Goal: Contribute content: Add original content to the website for others to see

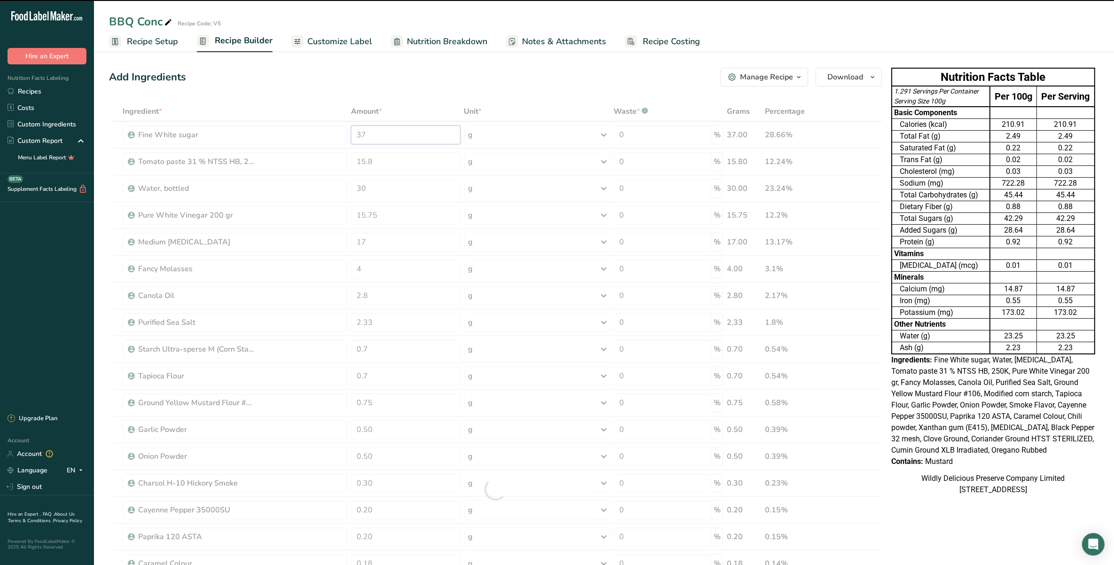
drag, startPoint x: 424, startPoint y: 136, endPoint x: 376, endPoint y: 140, distance: 48.6
click at [376, 140] on div "Ingredient * Amount * Unit * Waste * .a-a{fill:#347362;}.b-a{fill:#fff;} Grams …" at bounding box center [495, 489] width 773 height 775
click at [369, 132] on div at bounding box center [495, 489] width 773 height 775
click at [368, 132] on div at bounding box center [495, 489] width 773 height 775
click at [361, 129] on input "37" at bounding box center [405, 134] width 109 height 19
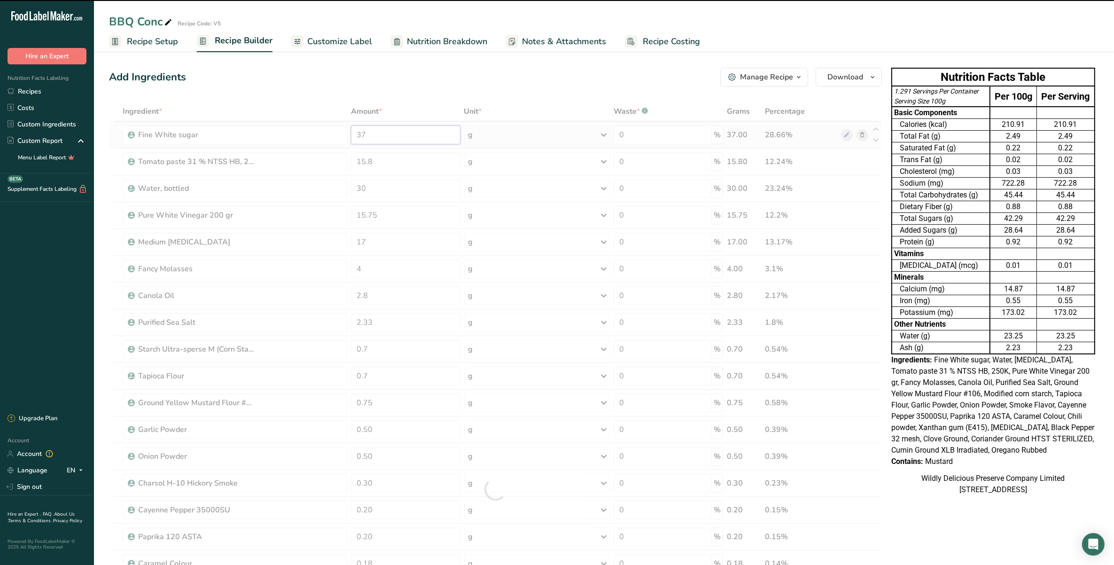
click at [368, 133] on input "37" at bounding box center [405, 134] width 109 height 19
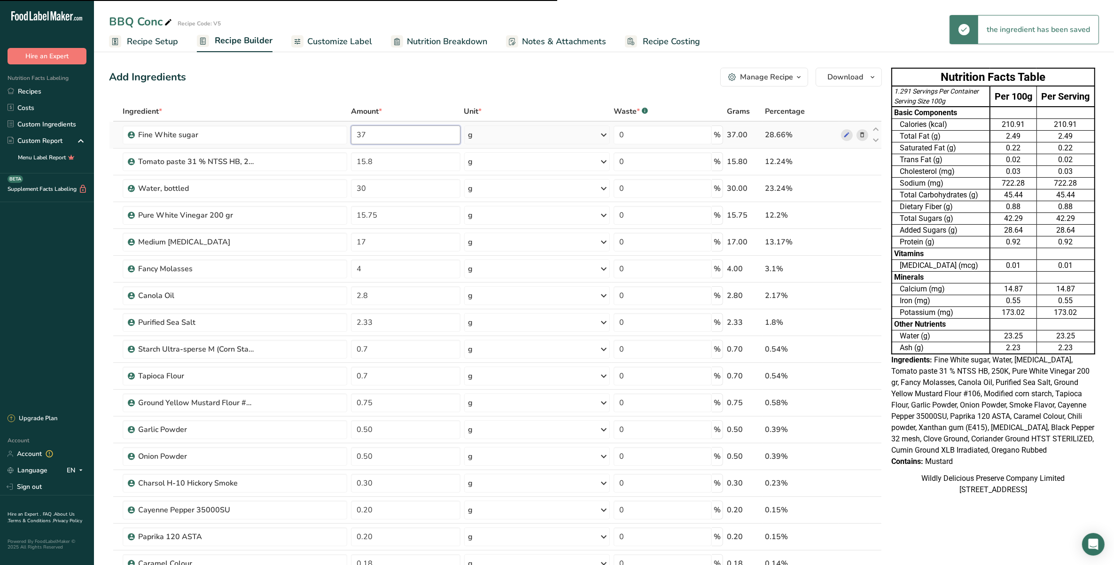
click at [368, 133] on input "37" at bounding box center [405, 134] width 109 height 19
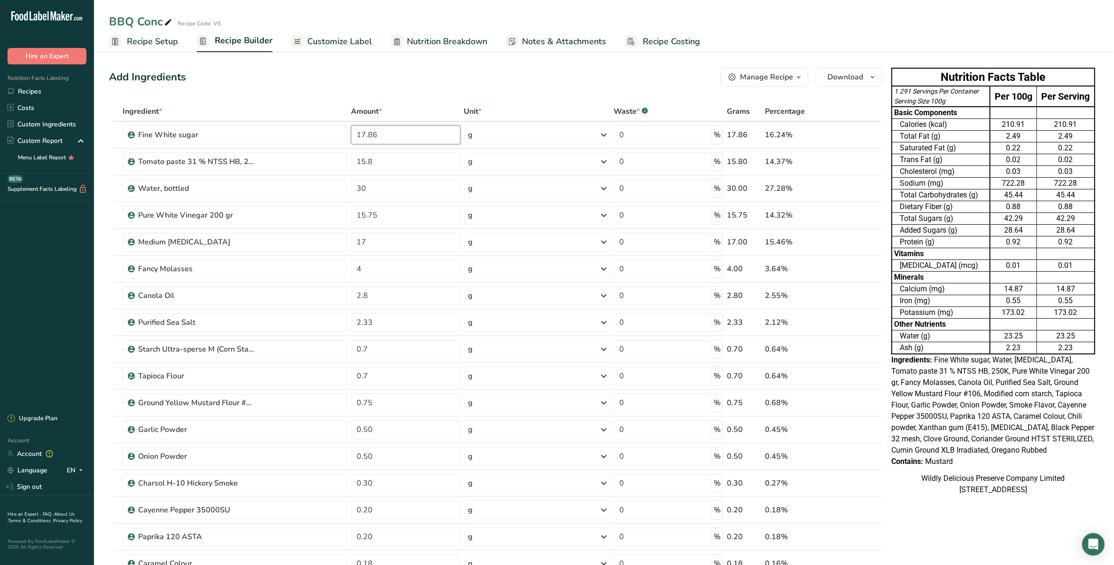
type input "17.86"
click at [373, 167] on div "Ingredient * Amount * Unit * Waste * .a-a{fill:#347362;}.b-a{fill:#fff;} Grams …" at bounding box center [495, 489] width 773 height 775
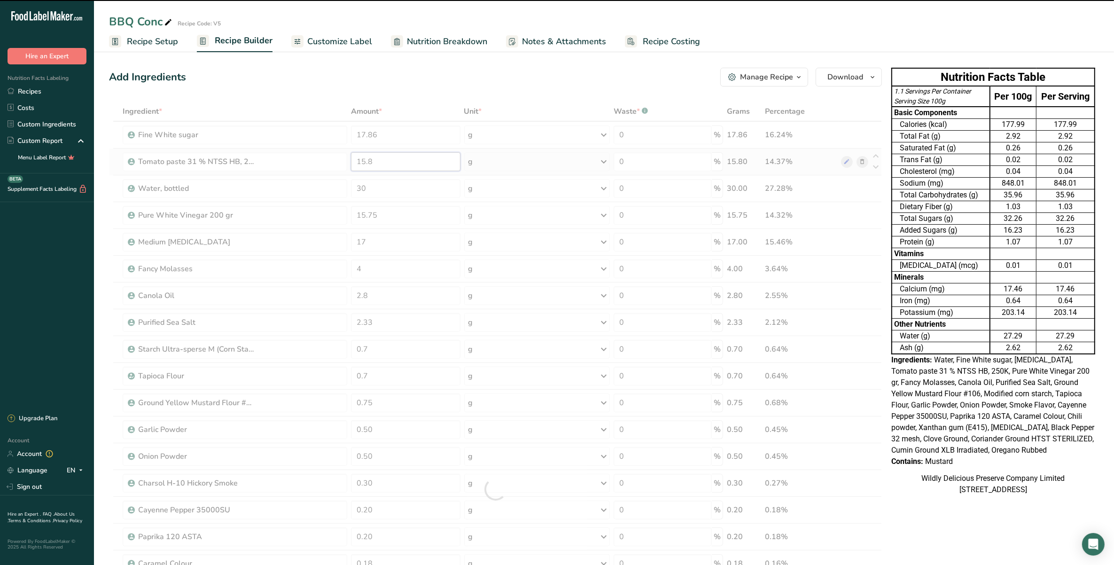
click at [366, 161] on input "15.8" at bounding box center [405, 161] width 109 height 19
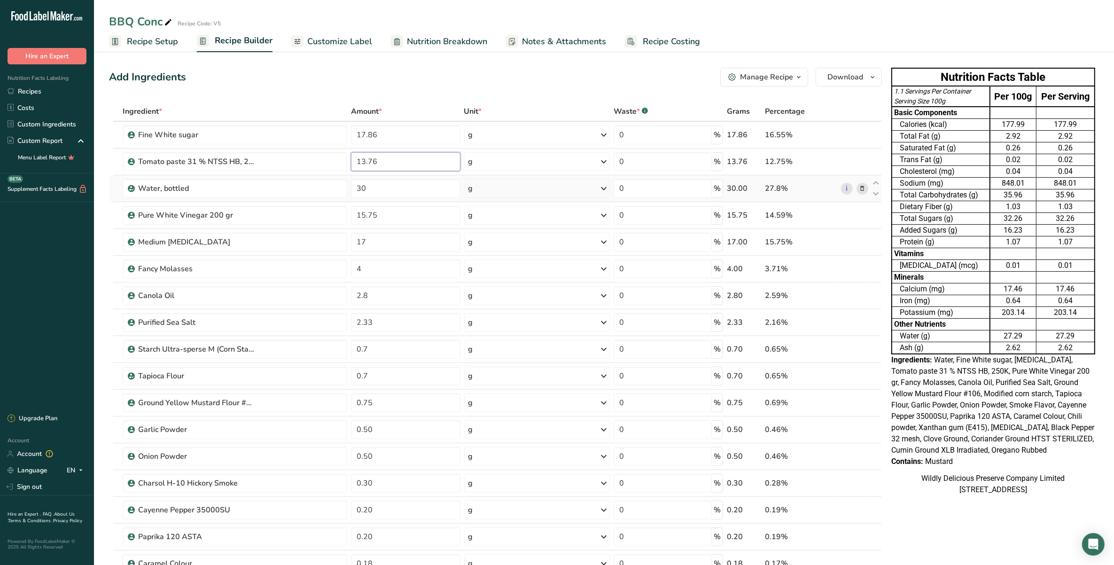
type input "13.76"
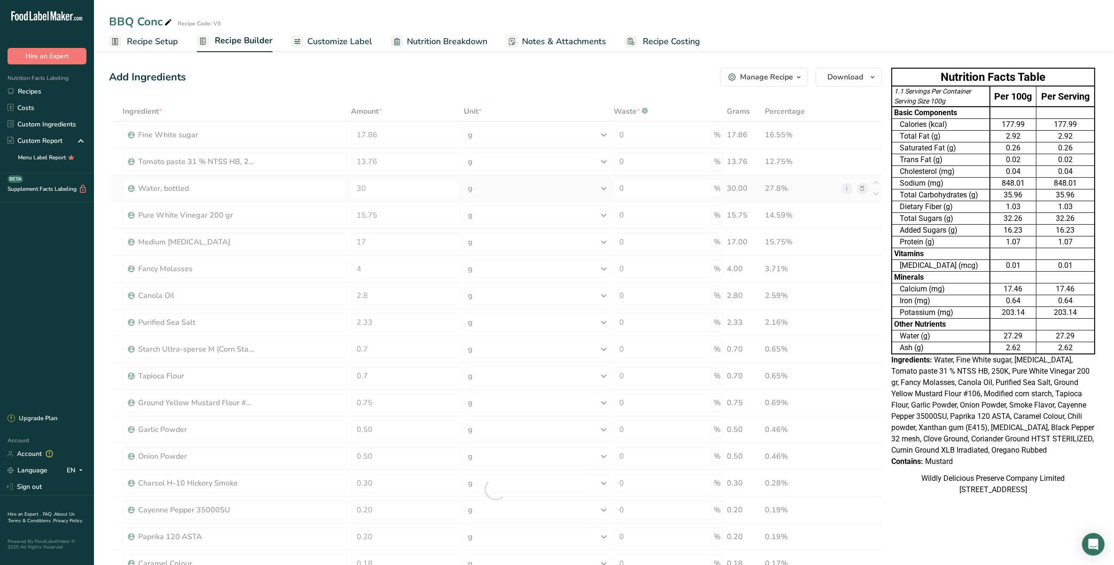
click at [374, 200] on div "Ingredient * Amount * Unit * Waste * .a-a{fill:#347362;}.b-a{fill:#fff;} Grams …" at bounding box center [495, 489] width 773 height 775
click at [372, 186] on div at bounding box center [495, 489] width 773 height 775
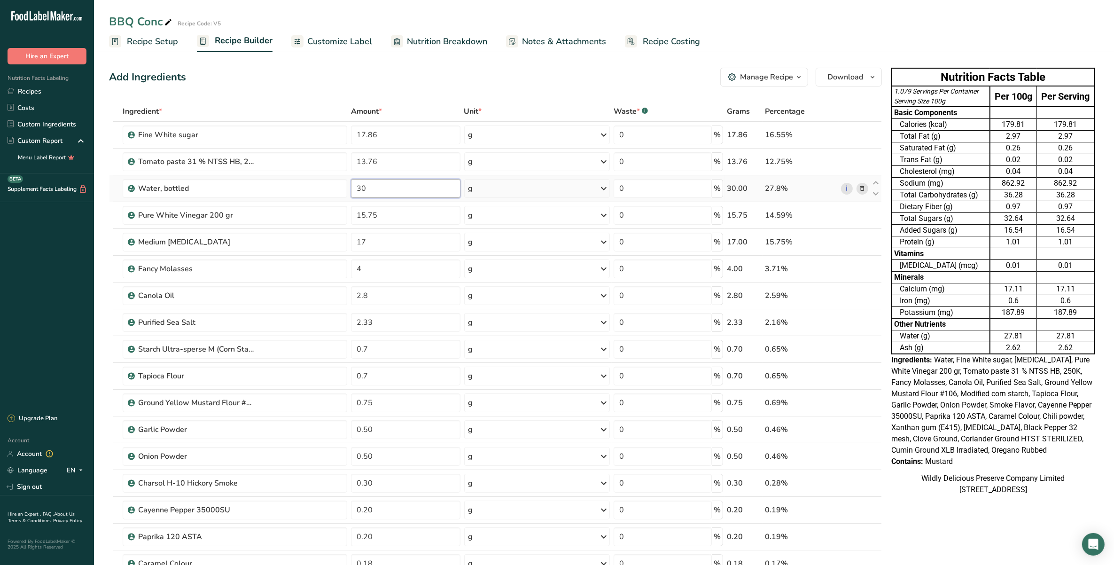
click at [372, 188] on input "30" at bounding box center [405, 188] width 109 height 19
type input "3"
type input "19.2"
click at [381, 213] on div "Ingredient * Amount * Unit * Waste * .a-a{fill:#347362;}.b-a{fill:#fff;} Grams …" at bounding box center [495, 489] width 773 height 775
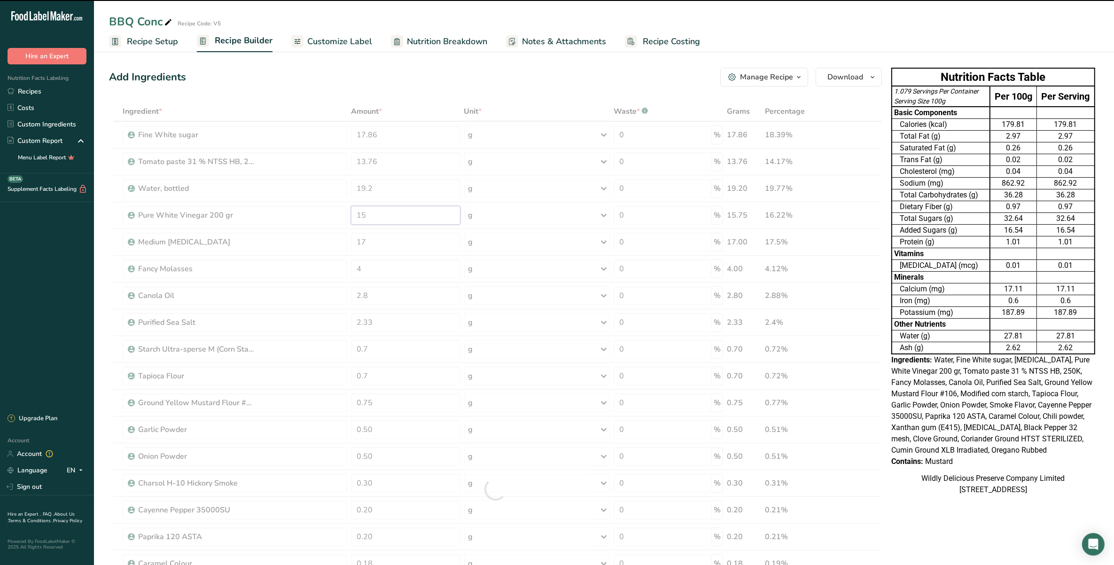
type input "1"
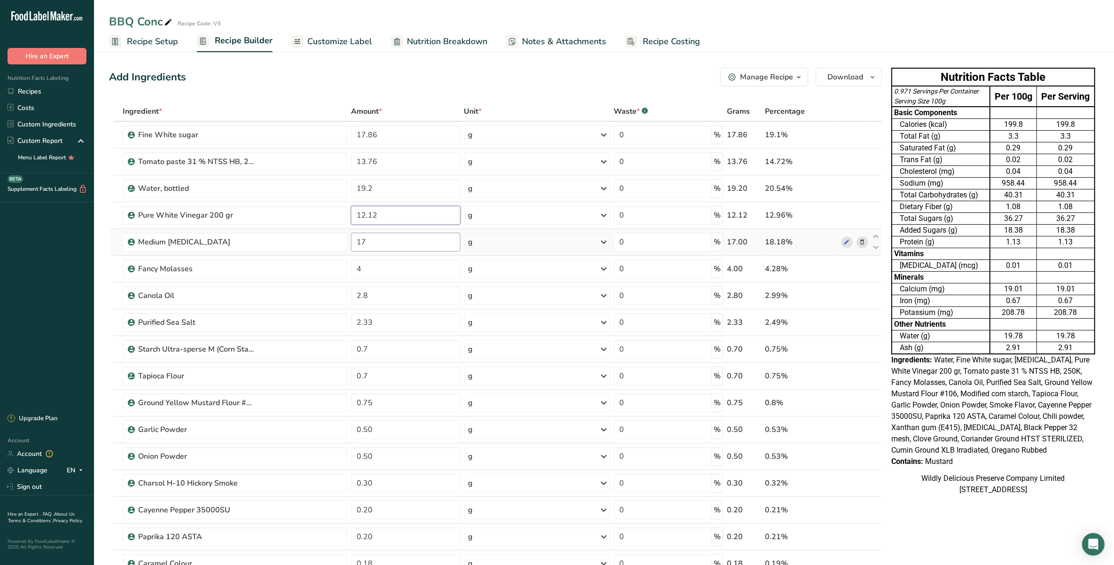
type input "12.12"
click at [387, 245] on div "Ingredient * Amount * Unit * Waste * .a-a{fill:#347362;}.b-a{fill:#fff;} Grams …" at bounding box center [495, 489] width 773 height 775
type input "17.35"
click at [435, 273] on div "Ingredient * Amount * Unit * Waste * .a-a{fill:#347362;}.b-a{fill:#fff;} Grams …" at bounding box center [495, 489] width 773 height 775
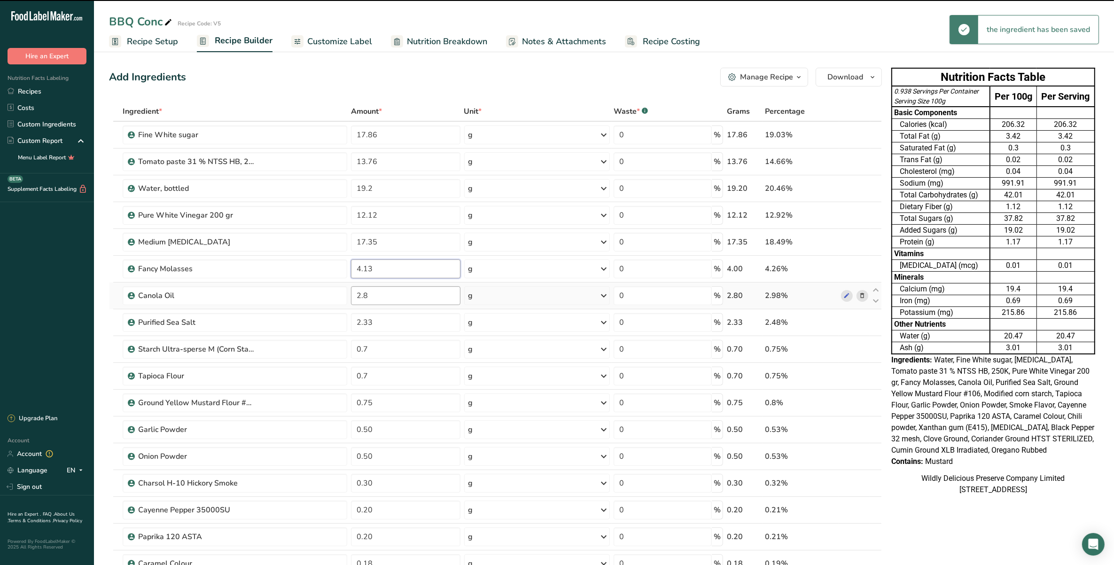
type input "4"
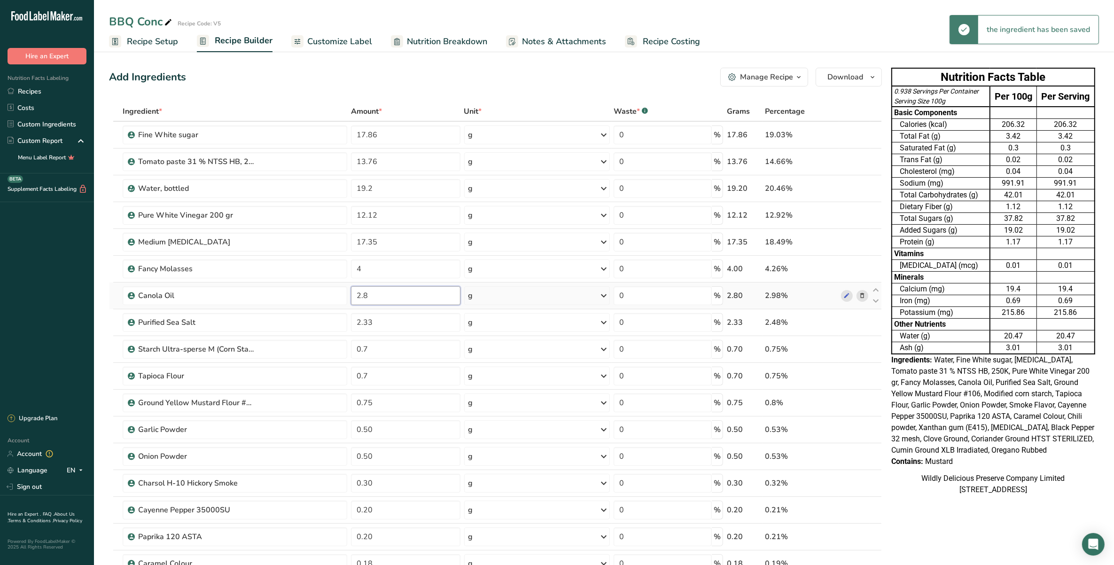
click at [422, 301] on div "Ingredient * Amount * Unit * Waste * .a-a{fill:#347362;}.b-a{fill:#fff;} Grams …" at bounding box center [495, 489] width 773 height 775
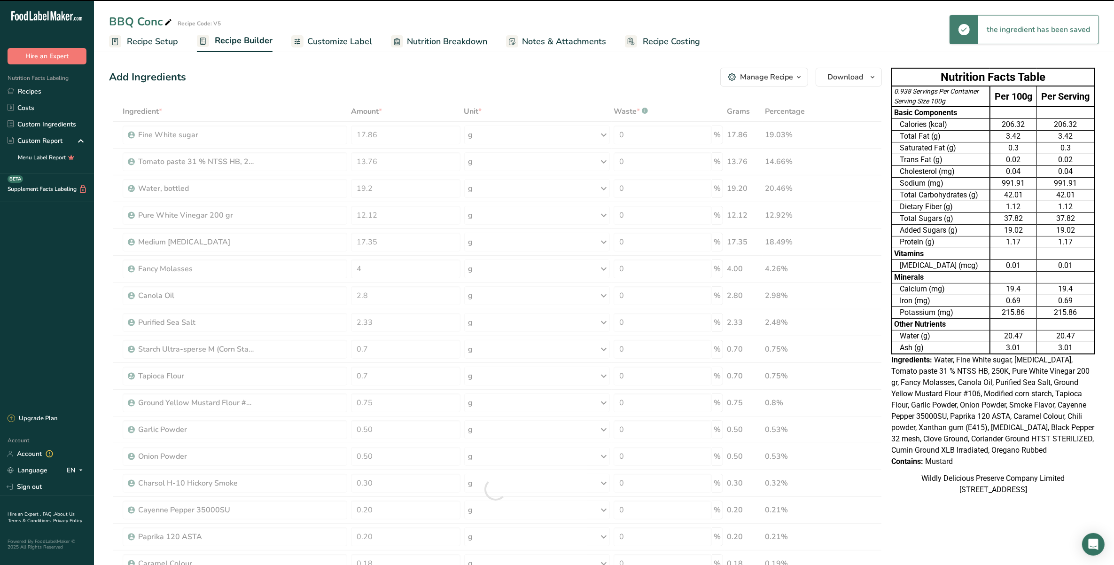
click at [417, 267] on div at bounding box center [495, 489] width 773 height 775
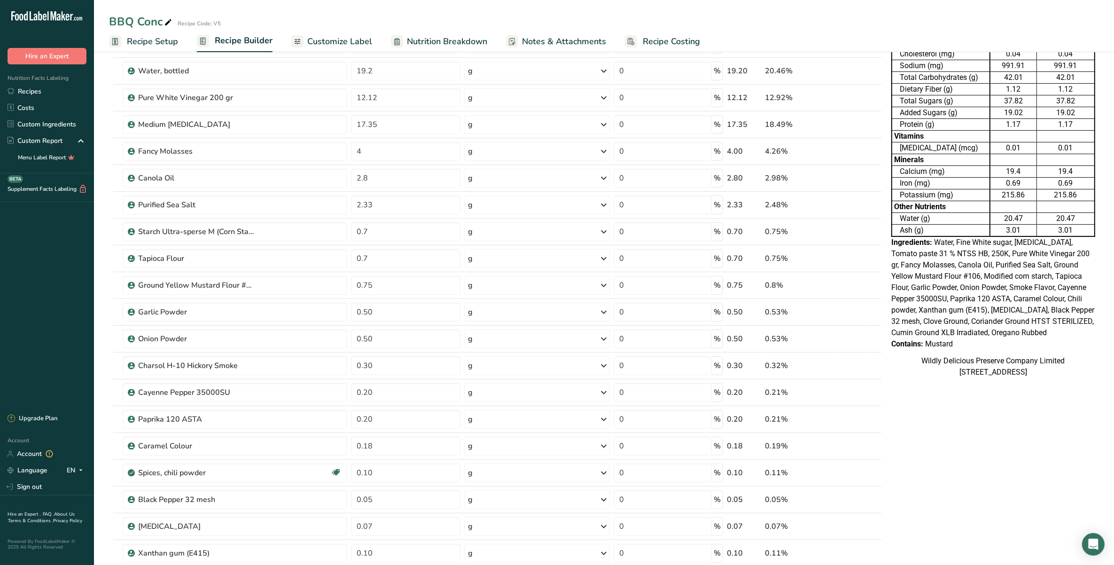
scroll to position [587, 0]
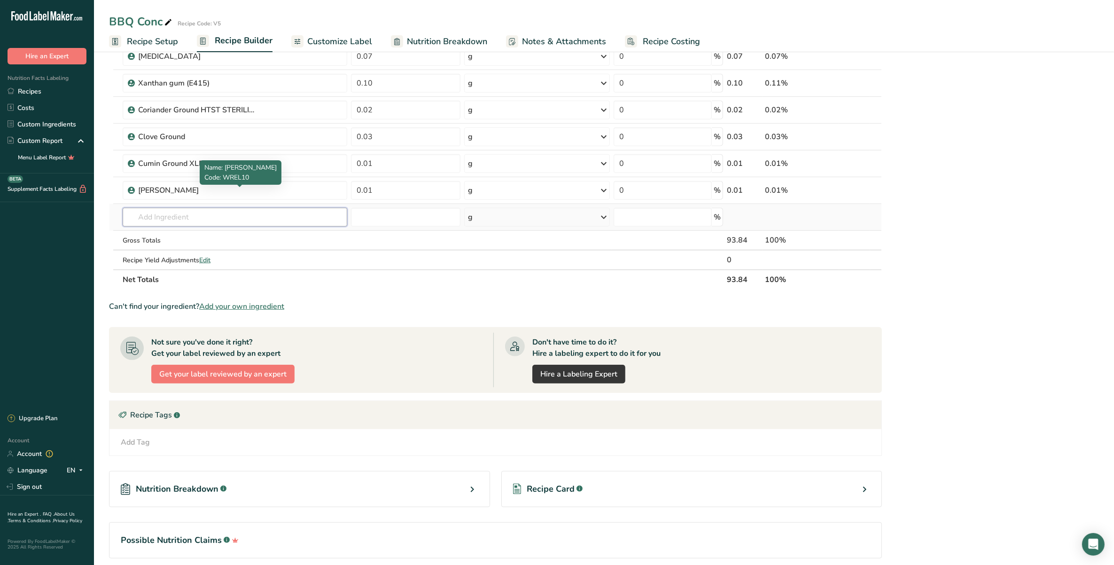
click at [211, 224] on input "text" at bounding box center [235, 217] width 225 height 19
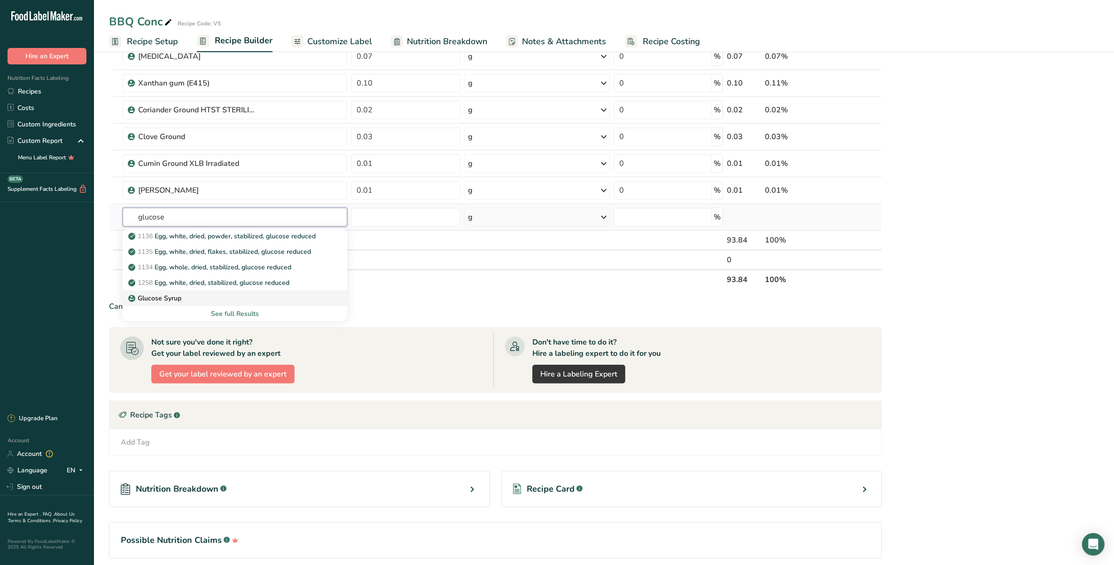
type input "glucose"
click at [219, 303] on div "Glucose Syrup" at bounding box center [227, 298] width 195 height 10
type input "Glucose Syrup"
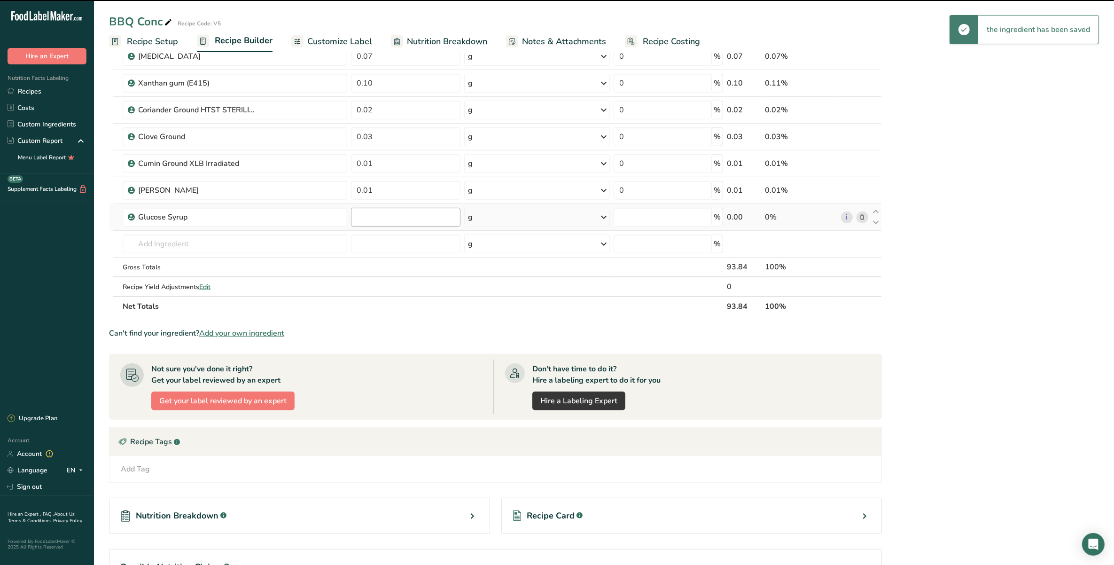
type input "0"
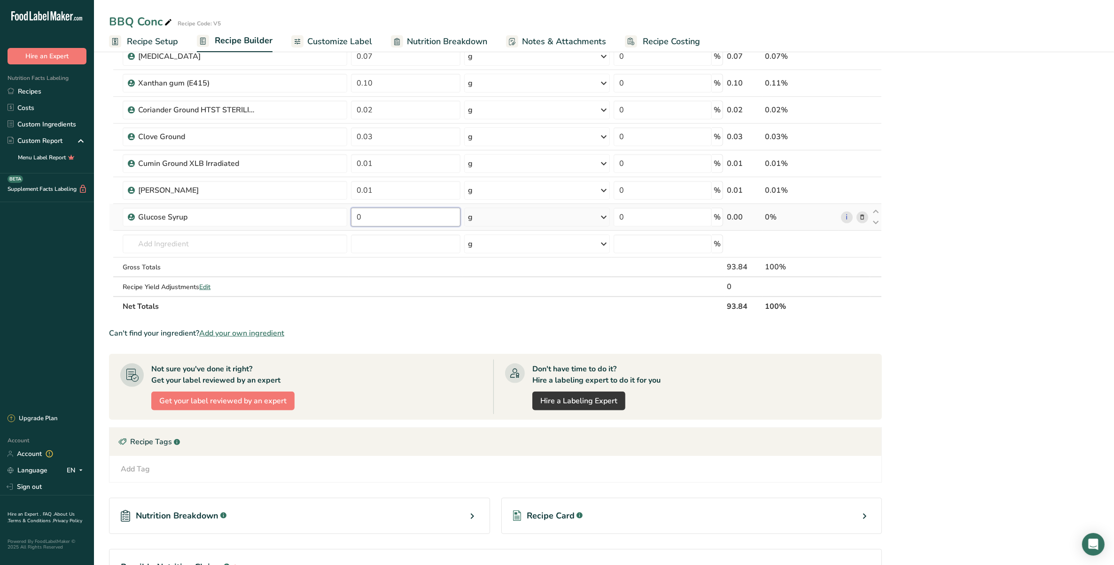
click at [395, 217] on input "0" at bounding box center [405, 217] width 109 height 19
type input "11"
click at [635, 333] on div "Can't find your ingredient? Add your own ingredient" at bounding box center [495, 333] width 773 height 11
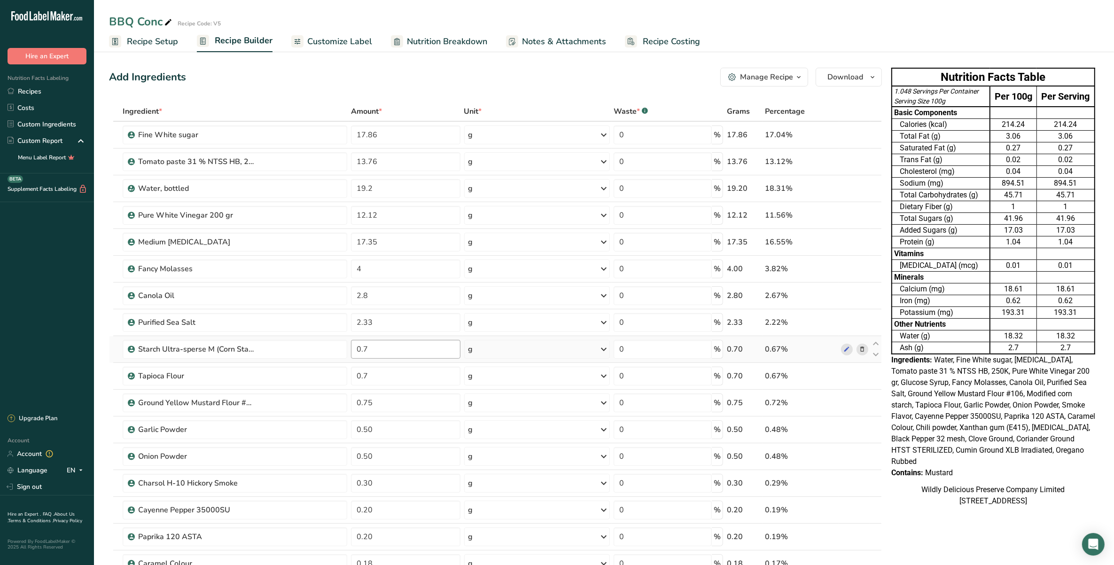
scroll to position [59, 0]
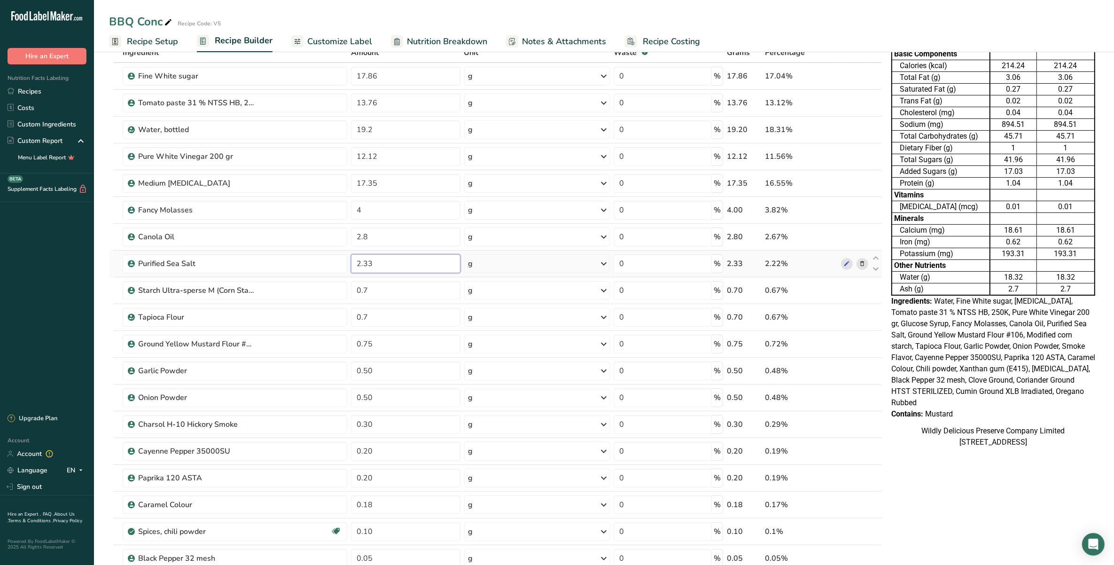
click at [412, 269] on input "2.33" at bounding box center [405, 263] width 109 height 19
click at [490, 11] on div "BBQ Conc Recipe Code: V5 Recipe Setup Recipe Builder Customize Label Nutrition …" at bounding box center [604, 26] width 1020 height 52
click at [367, 262] on input "2.03" at bounding box center [405, 263] width 109 height 19
type input "2.13"
click at [428, 27] on div "BBQ Conc Recipe Code: V5" at bounding box center [604, 21] width 1020 height 17
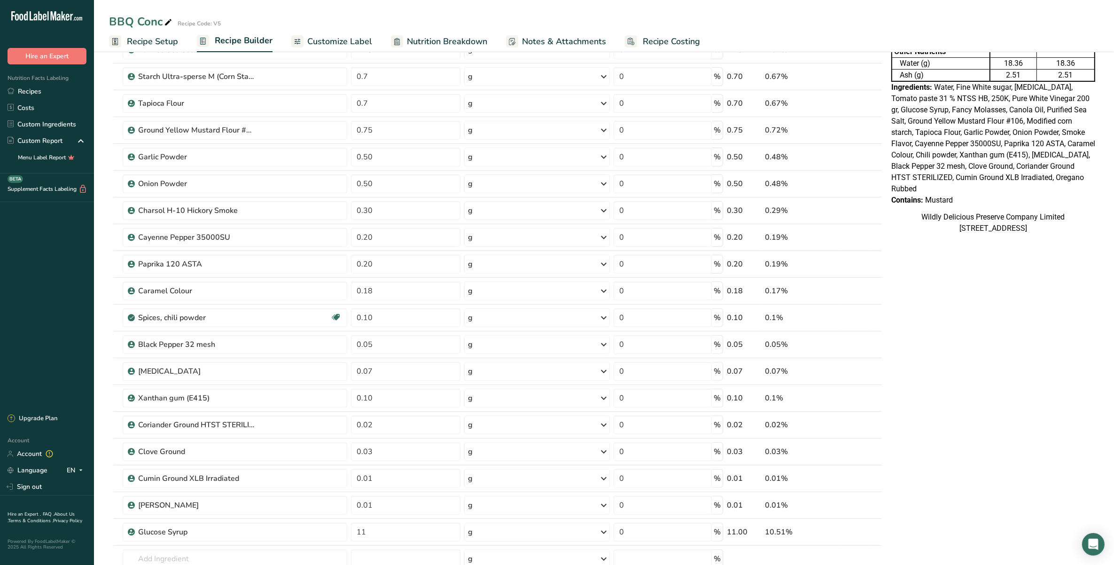
scroll to position [294, 0]
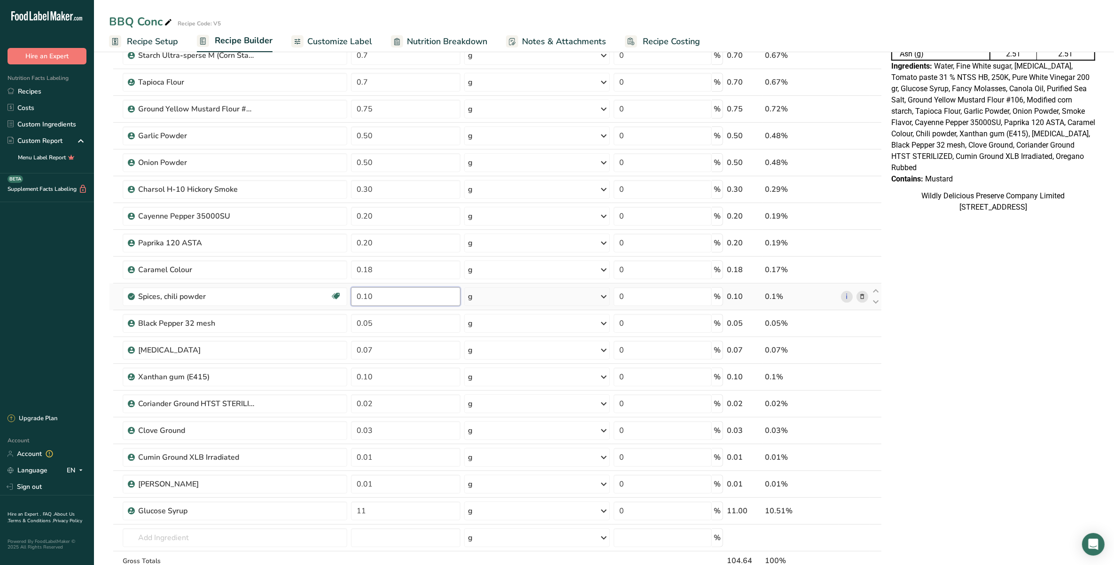
click at [390, 301] on input "0.10" at bounding box center [405, 296] width 109 height 19
type input "0.09"
click at [938, 384] on div "Nutrition Facts Table 1.046 Servings Per Container Serving Size 100g Per 100g P…" at bounding box center [993, 339] width 211 height 1139
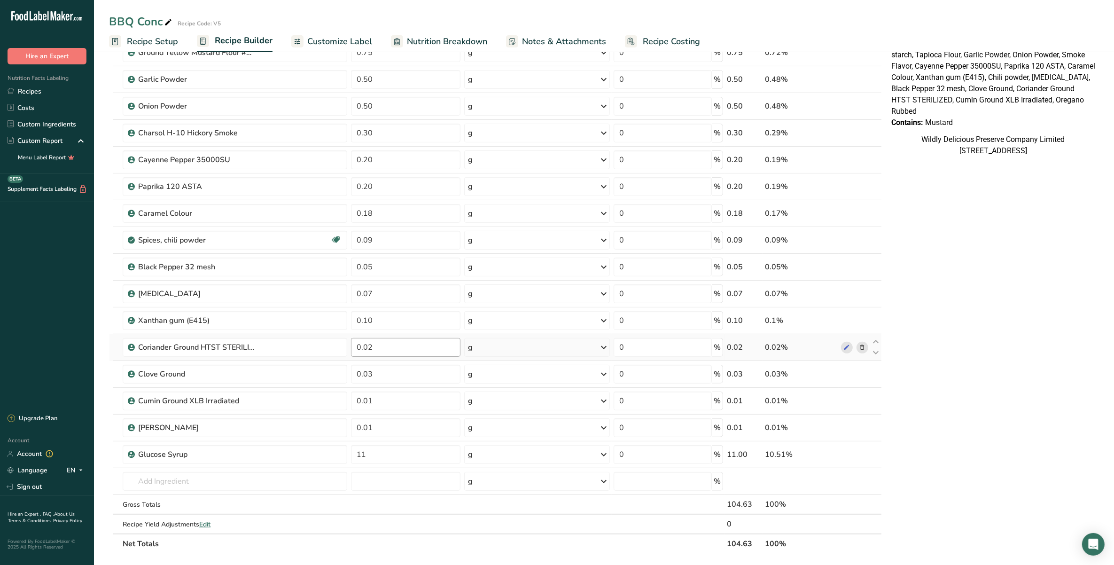
scroll to position [352, 0]
click at [410, 455] on input "11" at bounding box center [405, 452] width 109 height 19
type input "10"
click at [938, 382] on div "Nutrition Facts Table 1.046 Servings Per Container Serving Size 100g Per 100g P…" at bounding box center [993, 280] width 211 height 1139
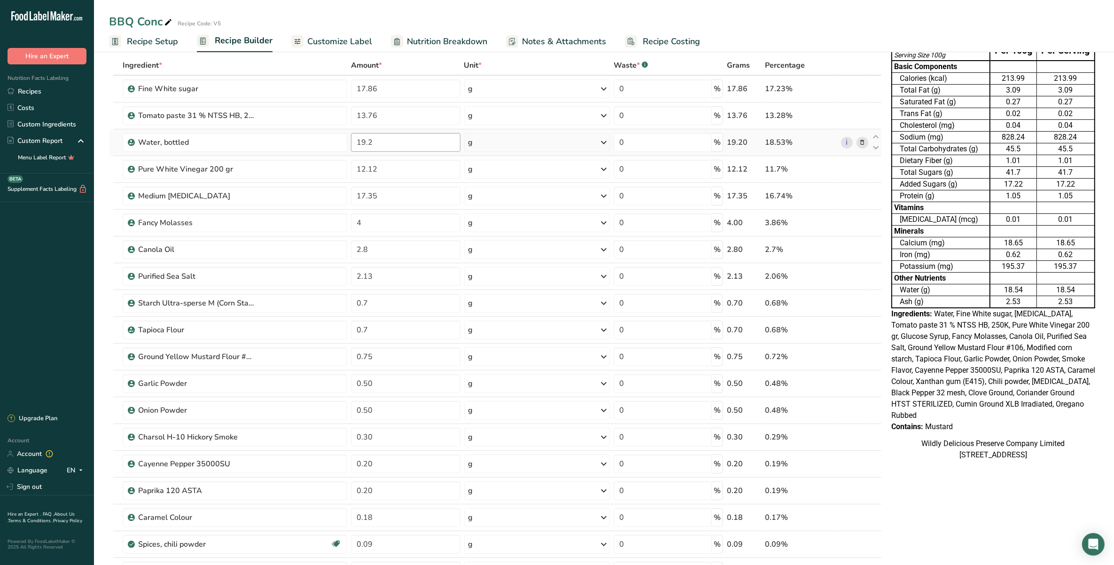
scroll to position [59, 0]
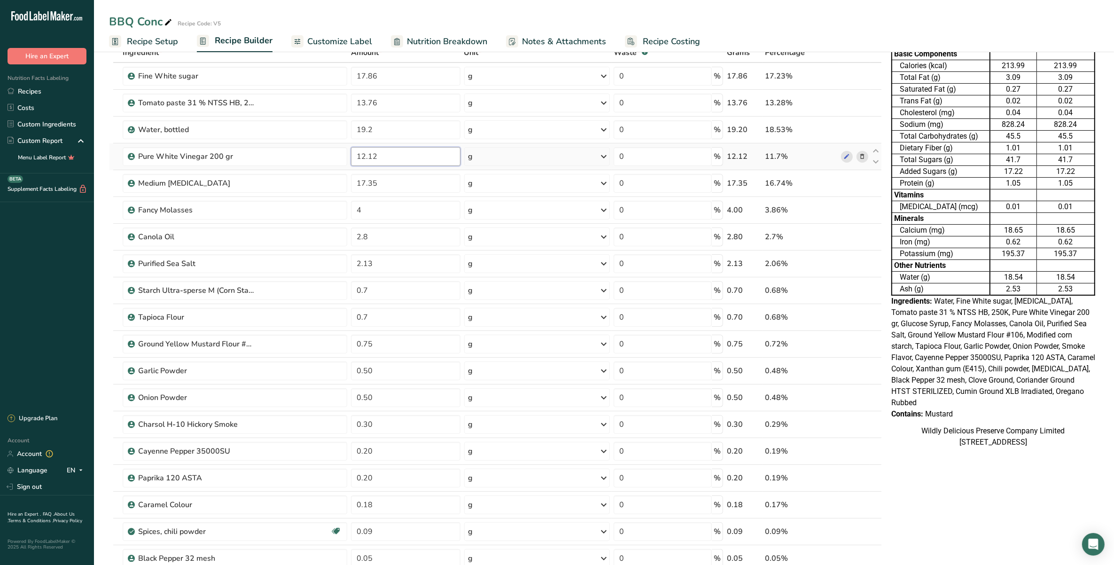
click at [365, 157] on input "12.12" at bounding box center [405, 156] width 109 height 19
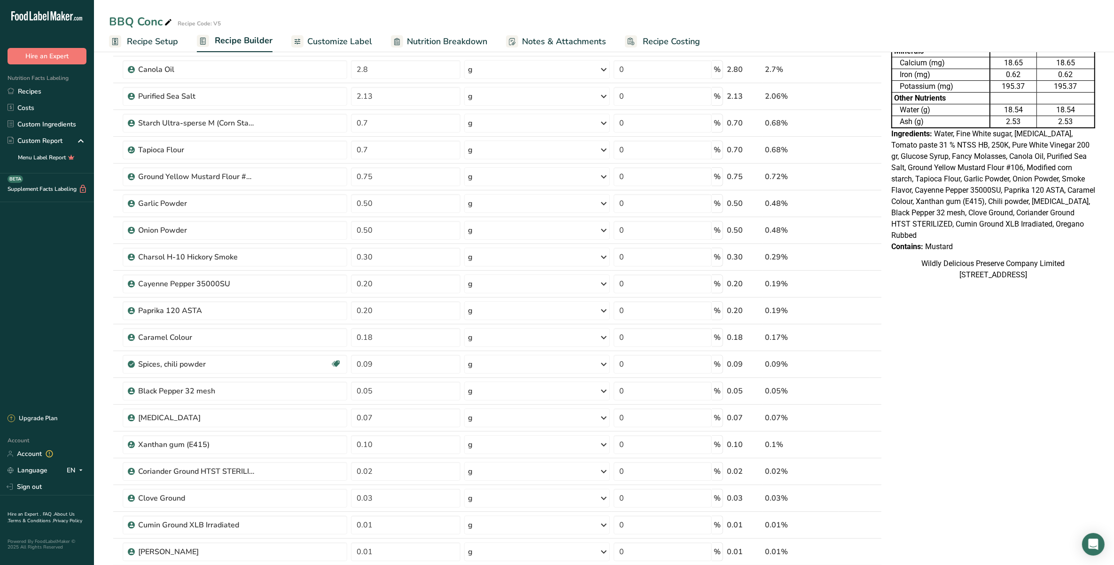
scroll to position [117, 0]
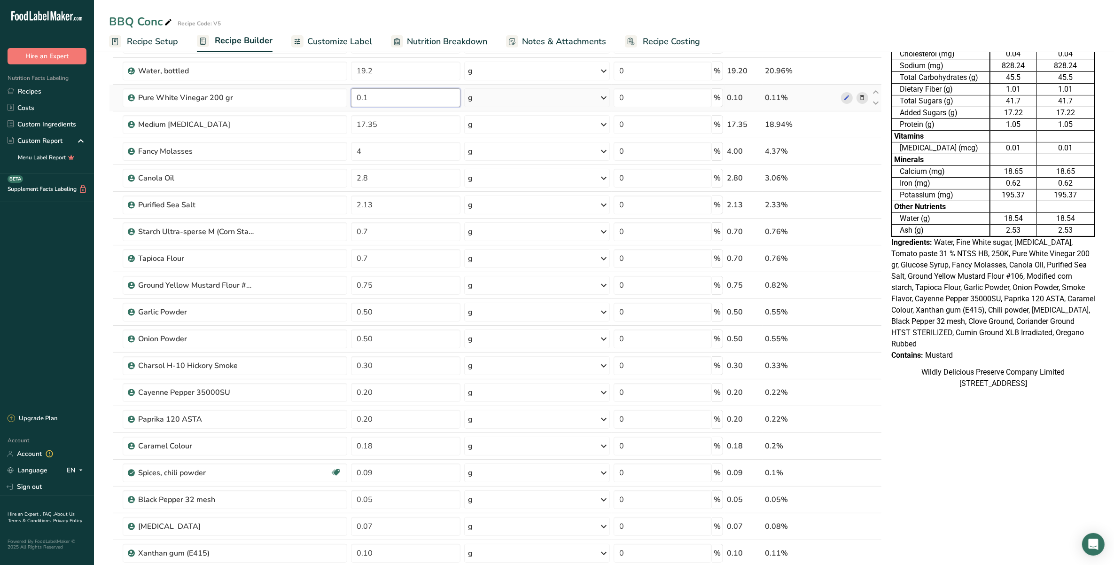
type input "0"
type input "9.12"
click at [750, 31] on div "BBQ Conc Recipe Code: V5 Recipe Setup Recipe Builder Customize Label Nutrition …" at bounding box center [604, 515] width 1020 height 1169
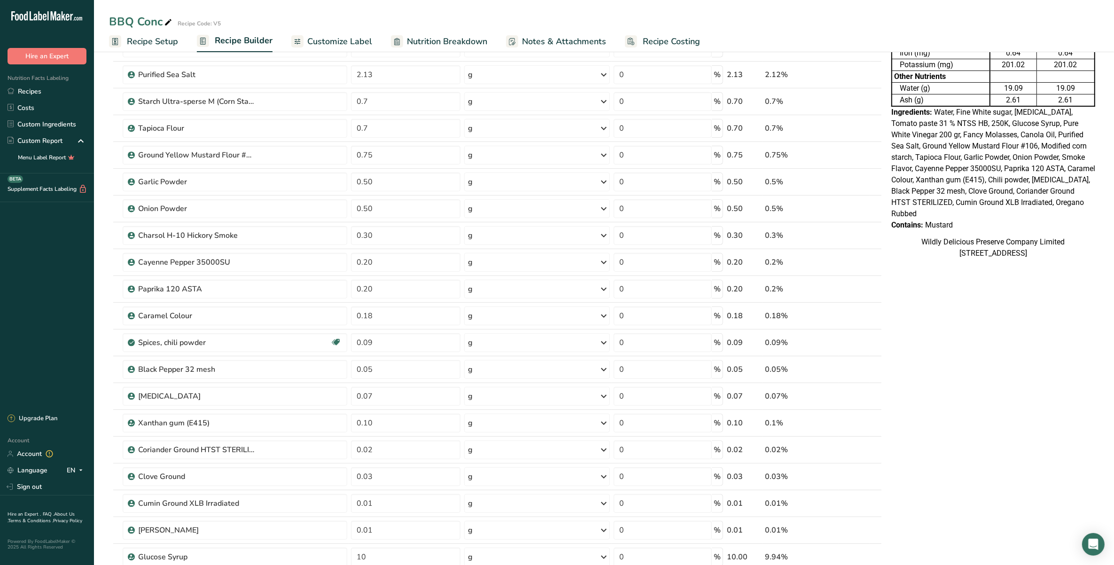
scroll to position [294, 0]
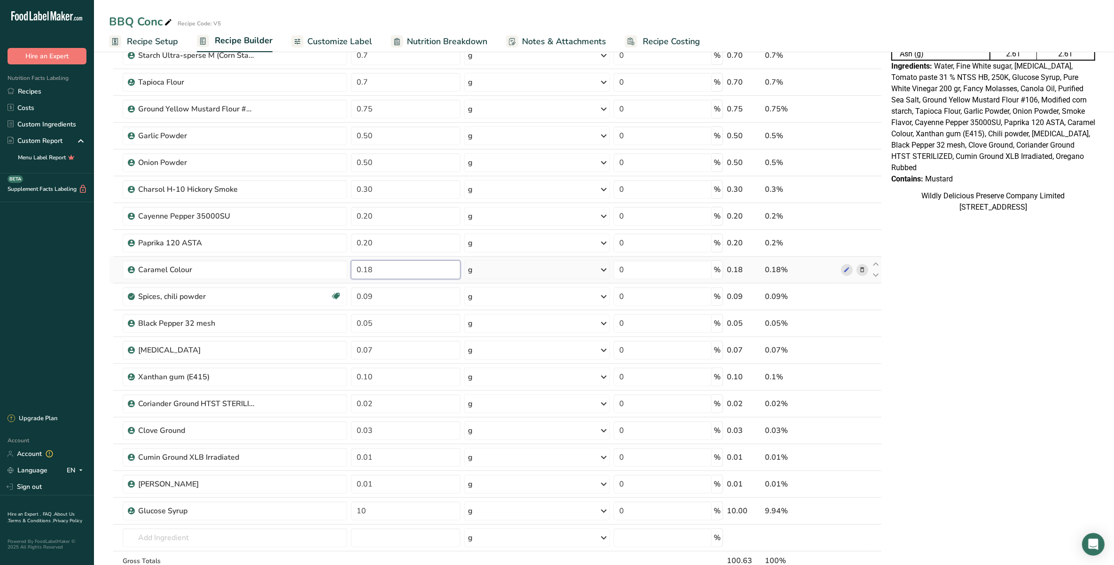
click at [389, 269] on input "0.18" at bounding box center [405, 269] width 109 height 19
click at [395, 383] on div "Ingredient * Amount * Unit * Waste * .a-a{fill:#347362;}.b-a{fill:#fff;} Grams …" at bounding box center [495, 209] width 773 height 802
type input "0.06"
click at [1074, 436] on div "Nutrition Facts Table 1.006 Servings Per Container Serving Size 100g Per 100g P…" at bounding box center [993, 339] width 211 height 1139
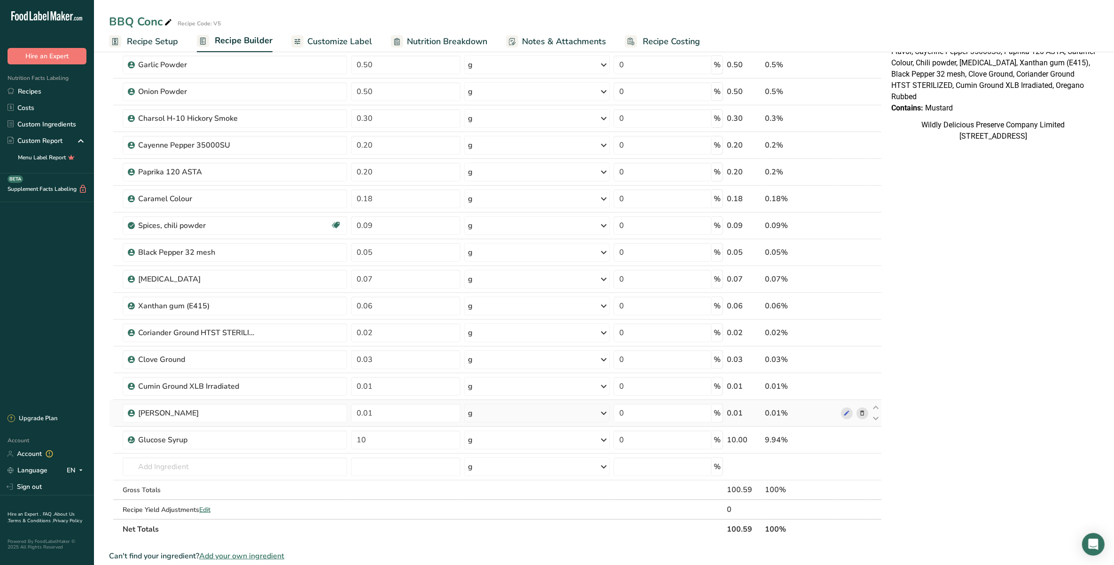
scroll to position [352, 0]
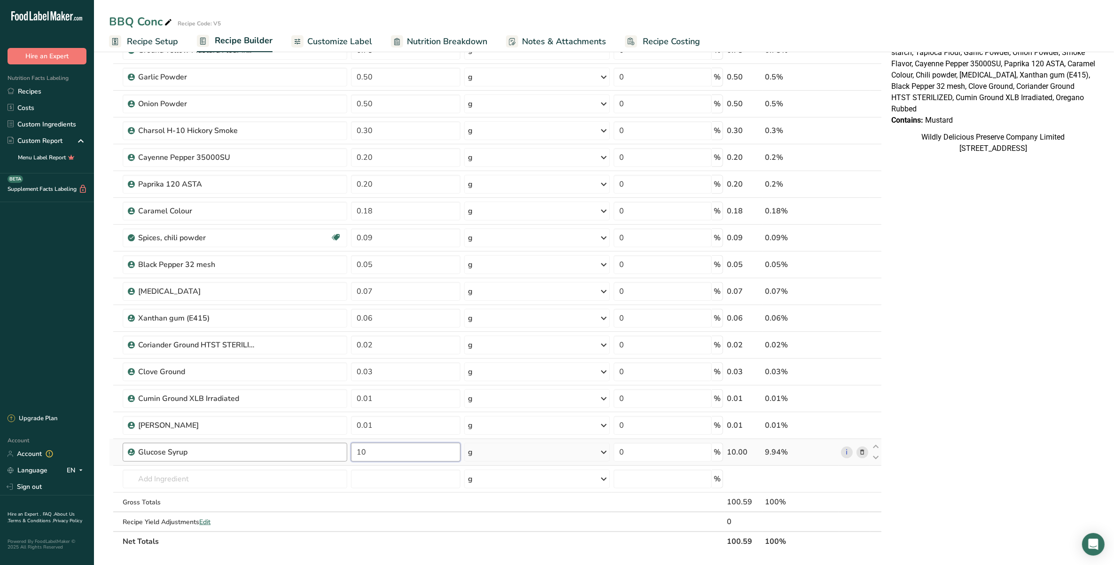
drag, startPoint x: 365, startPoint y: 450, endPoint x: 339, endPoint y: 452, distance: 26.4
click at [339, 452] on tr "Glucose Syrup 10 g Weight Units g kg mg See more Volume Units l Volume units re…" at bounding box center [496, 452] width 772 height 27
type input "9.94"
click at [966, 429] on div "Nutrition Facts Table 1.006 Servings Per Container Serving Size 100g Per 100g P…" at bounding box center [993, 280] width 211 height 1139
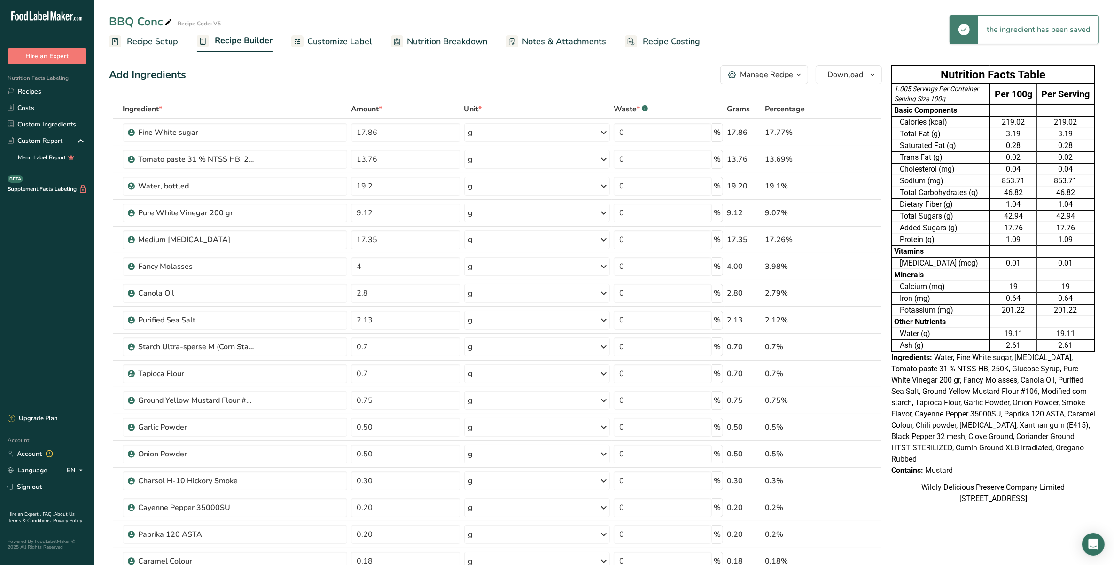
scroll to position [0, 0]
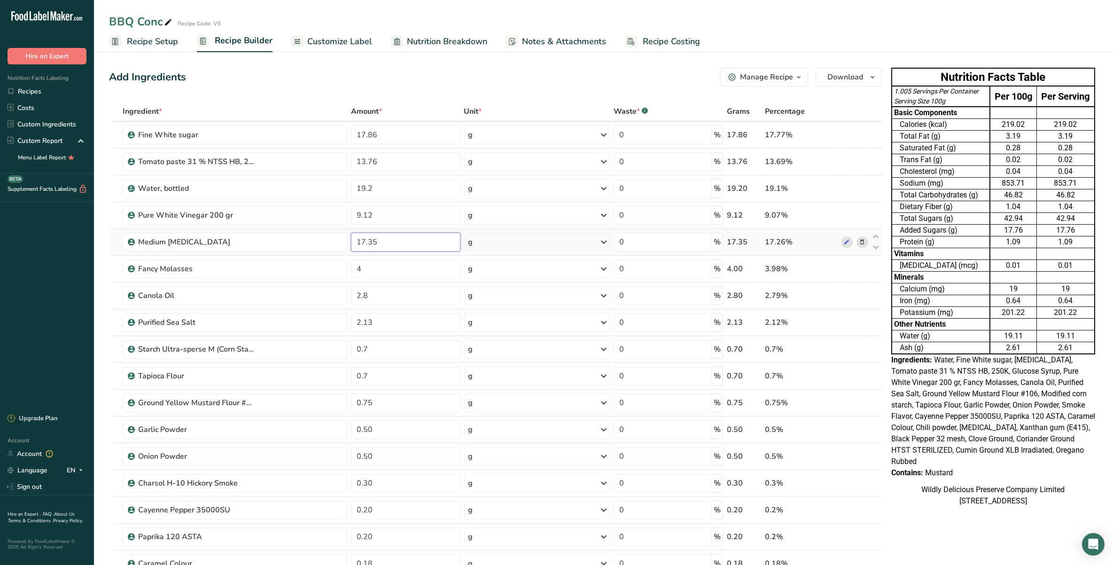
click at [434, 248] on input "17.35" at bounding box center [405, 242] width 109 height 19
type input "17.26"
click at [427, 210] on div "Ingredient * Amount * Unit * Waste * .a-a{fill:#347362;}.b-a{fill:#fff;} Grams …" at bounding box center [495, 503] width 773 height 802
type input "9.08"
click at [424, 196] on div "Ingredient * Amount * Unit * Waste * .a-a{fill:#347362;}.b-a{fill:#fff;} Grams …" at bounding box center [495, 503] width 773 height 802
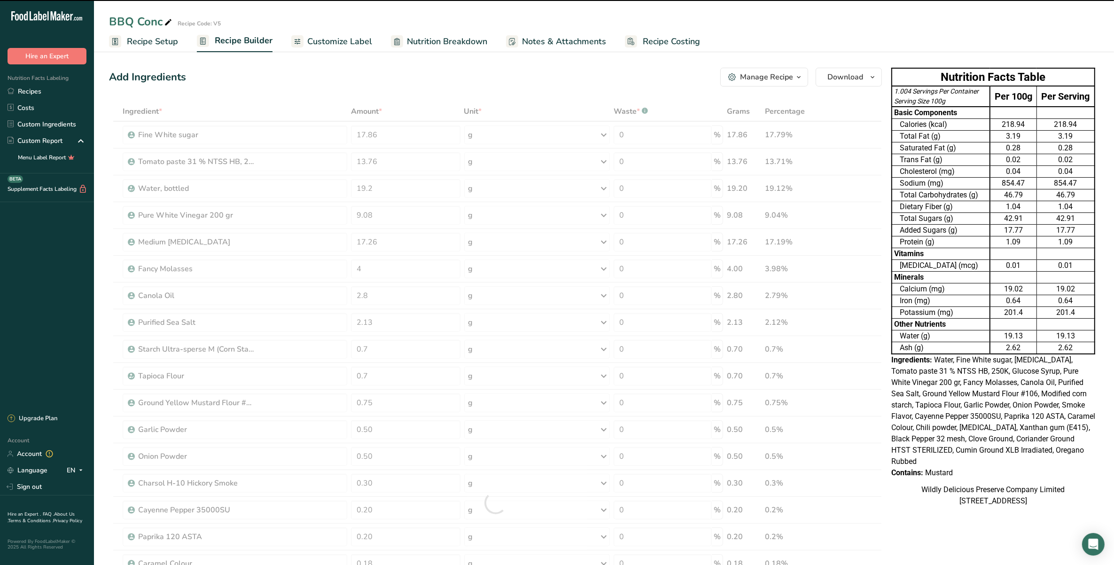
click at [407, 159] on div at bounding box center [495, 503] width 773 height 802
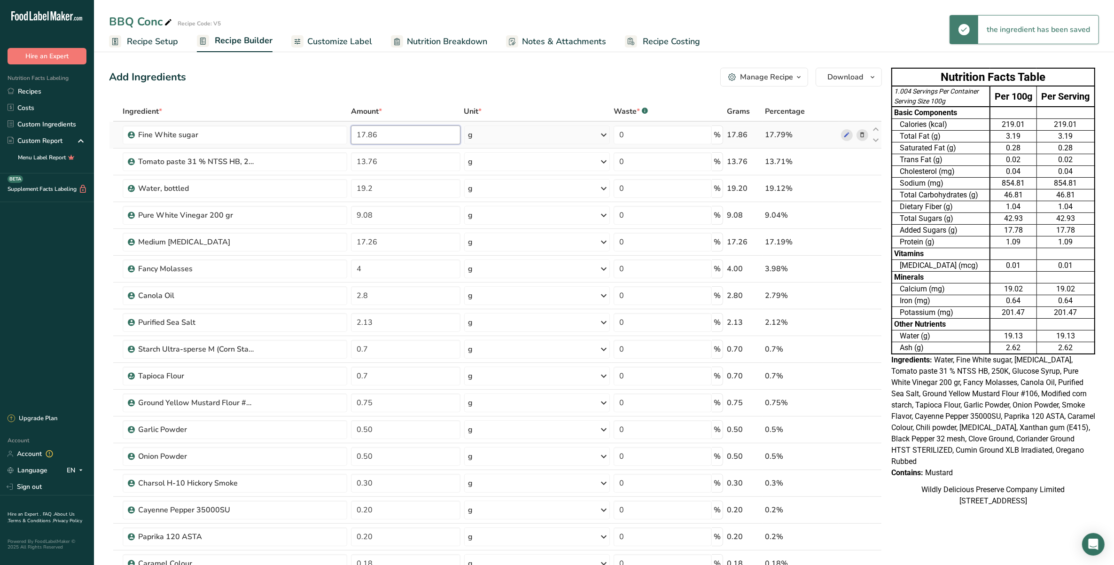
click at [418, 135] on input "17.86" at bounding box center [405, 134] width 109 height 19
type input "17.789999"
click at [618, 78] on div "Add Ingredients Manage Recipe Delete Recipe Duplicate Recipe Scale Recipe Save …" at bounding box center [495, 77] width 773 height 19
click at [365, 238] on input "17.26" at bounding box center [405, 242] width 109 height 19
type input "0"
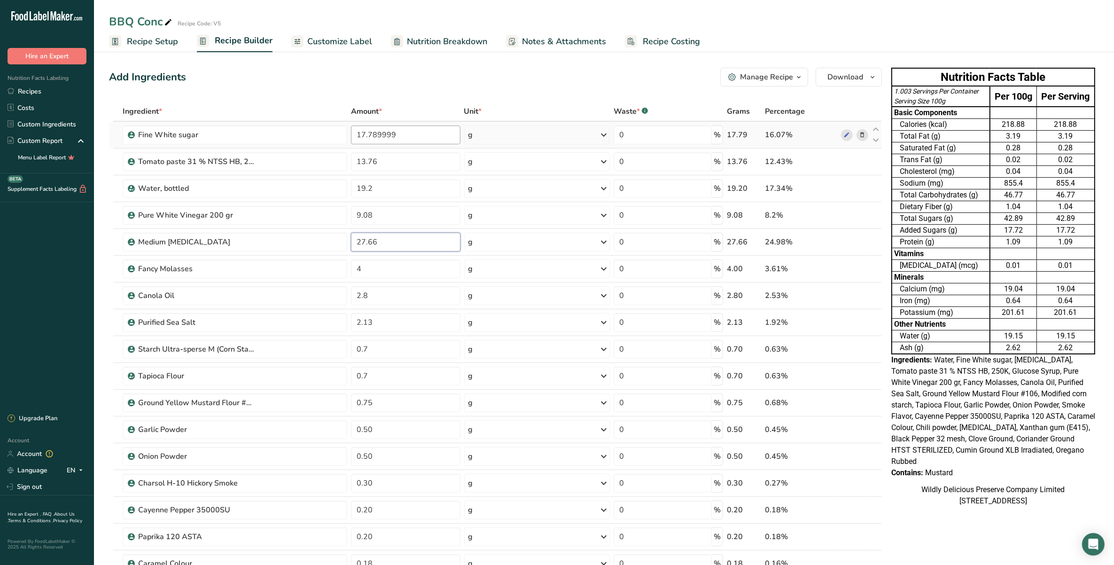
type input "27.66"
click at [362, 137] on div "Ingredient * Amount * Unit * Waste * .a-a{fill:#347362;}.b-a{fill:#fff;} Grams …" at bounding box center [495, 503] width 773 height 802
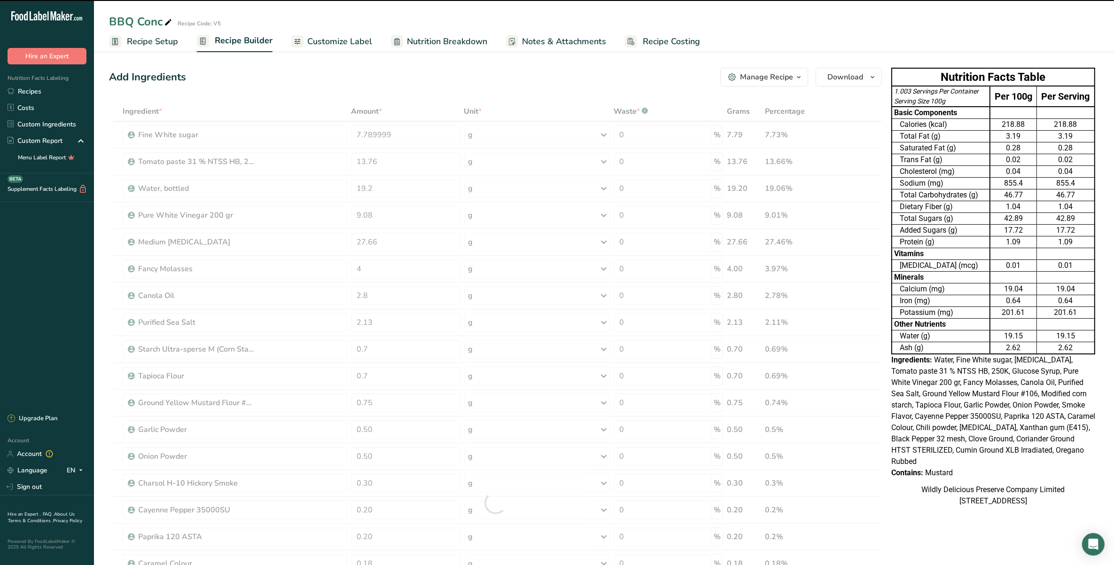
click at [355, 110] on div "Ingredient * Amount * Unit * Waste * .a-a{fill:#347362;}.b-a{fill:#fff;} Grams …" at bounding box center [495, 503] width 773 height 802
click at [389, 135] on div at bounding box center [495, 503] width 773 height 802
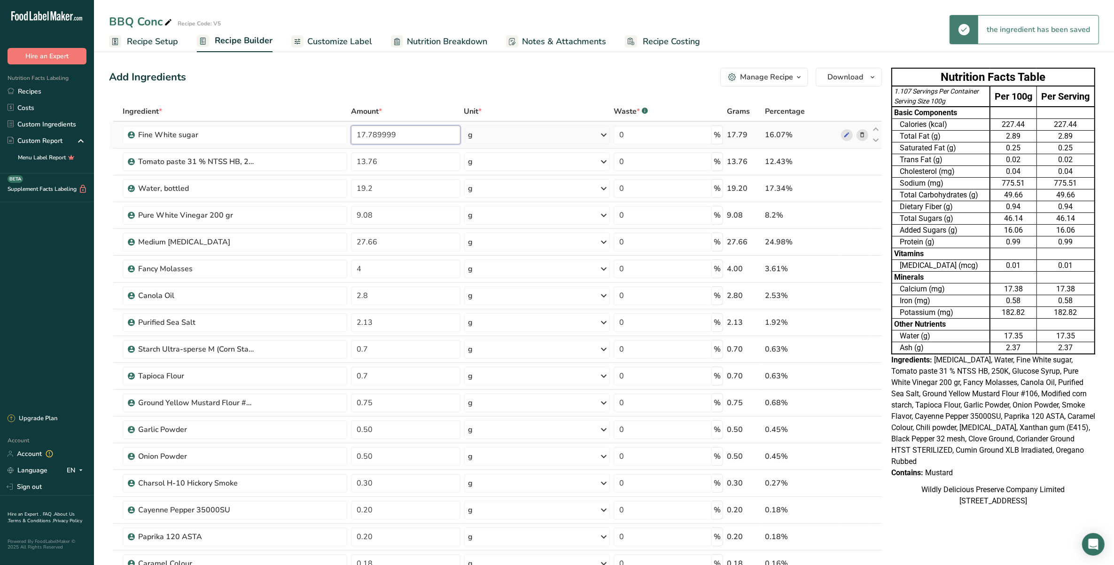
click at [412, 134] on input "17.789999" at bounding box center [405, 134] width 109 height 19
drag, startPoint x: 412, startPoint y: 134, endPoint x: 354, endPoint y: 133, distance: 58.3
click at [353, 133] on input "17.789999" at bounding box center [405, 134] width 109 height 19
type input "7.79"
click at [407, 112] on div "Ingredient * Amount * Unit * Waste * .a-a{fill:#347362;}.b-a{fill:#fff;} Grams …" at bounding box center [495, 503] width 773 height 802
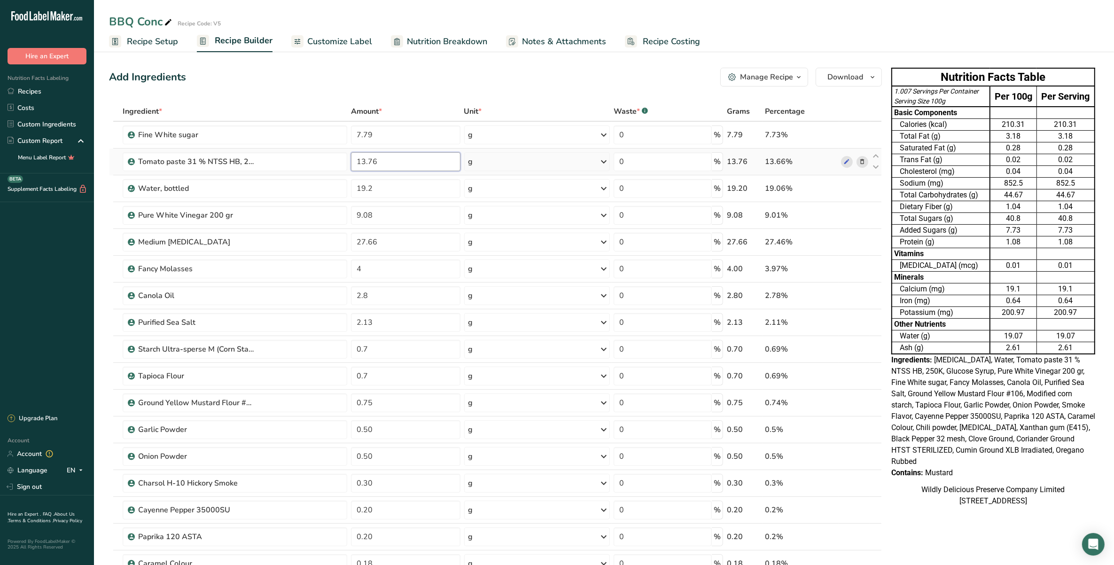
click at [363, 161] on input "13.76" at bounding box center [405, 161] width 109 height 19
type input "14.76"
drag, startPoint x: 402, startPoint y: 187, endPoint x: 278, endPoint y: 196, distance: 124.4
click at [278, 196] on tr "Water, bottled 19.2 g Weight Units g kg mg See more Volume Units l Volume units…" at bounding box center [496, 188] width 772 height 27
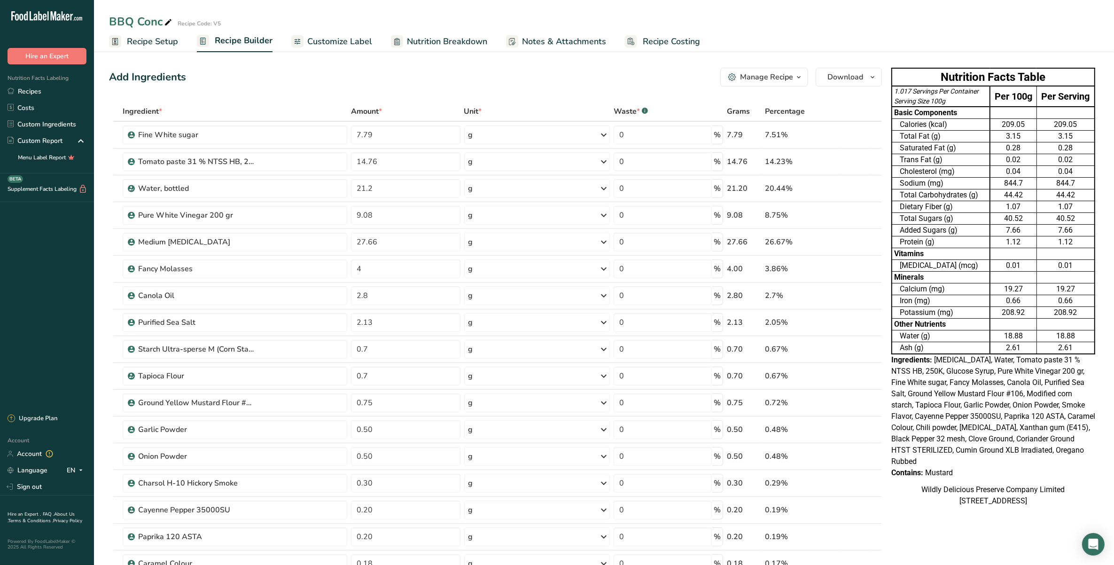
drag, startPoint x: 362, startPoint y: 184, endPoint x: 403, endPoint y: 264, distance: 89.1
click at [363, 187] on input "21.2" at bounding box center [405, 188] width 109 height 19
type input "0"
type input "18.2"
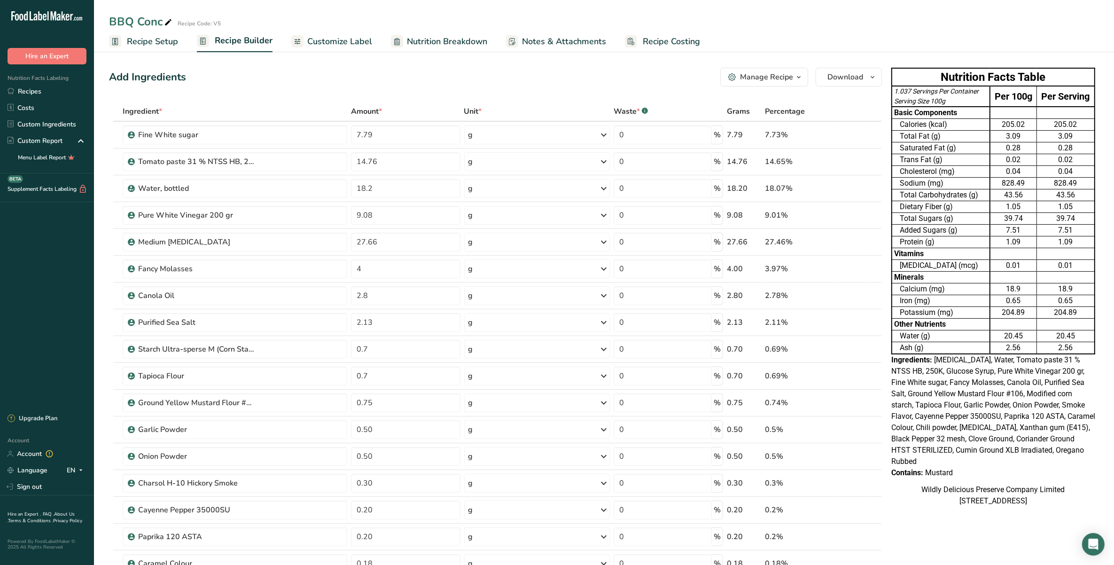
click at [360, 215] on input "9.08" at bounding box center [405, 215] width 109 height 19
click at [405, 267] on div "Ingredient * Amount * Unit * Waste * .a-a{fill:#347362;}.b-a{fill:#fff;} Grams …" at bounding box center [495, 503] width 773 height 802
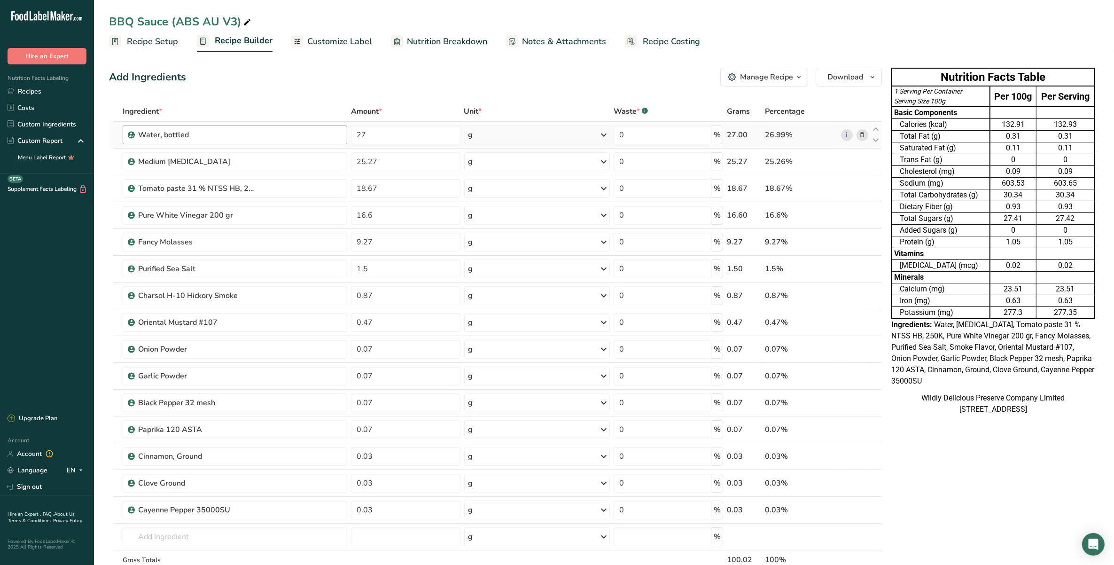
click at [52, 125] on link "Custom Ingredients" at bounding box center [47, 124] width 94 height 16
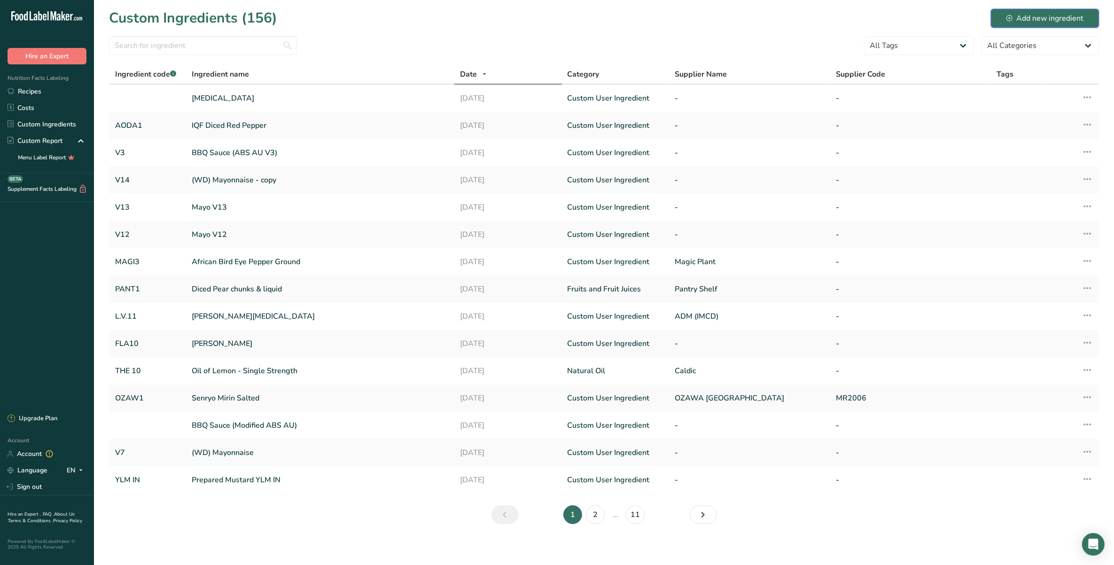
click at [1052, 16] on div "Add new ingredient" at bounding box center [1045, 18] width 77 height 11
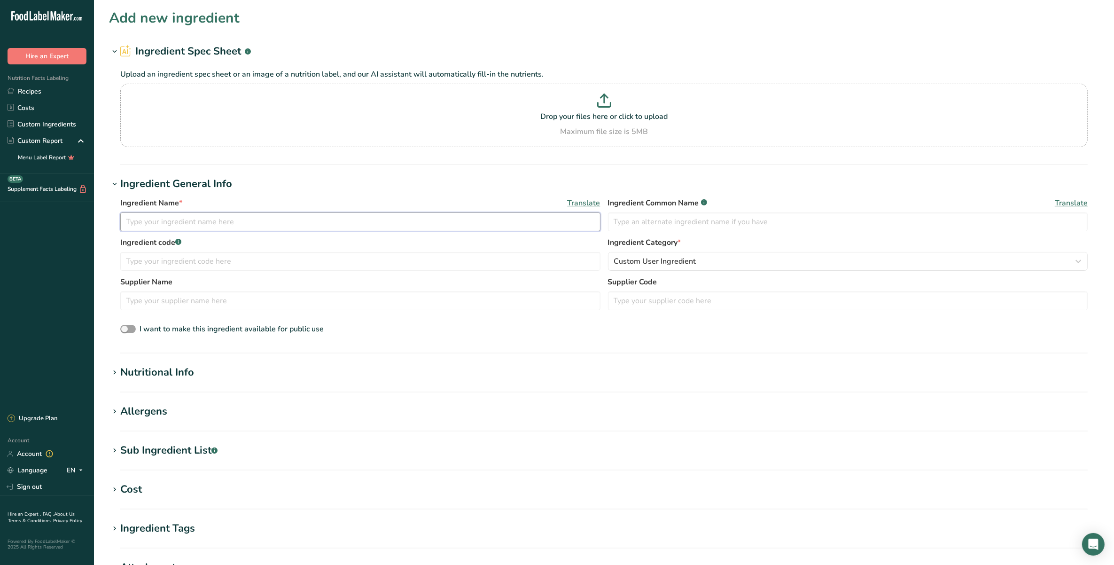
click at [154, 219] on input "text" at bounding box center [360, 221] width 480 height 19
click at [619, 227] on input "text" at bounding box center [848, 221] width 480 height 19
click at [501, 222] on input "Glucose Syrup" at bounding box center [360, 221] width 480 height 19
type input "Glucose Syrup 62DE"
click at [431, 262] on input "text" at bounding box center [360, 261] width 480 height 19
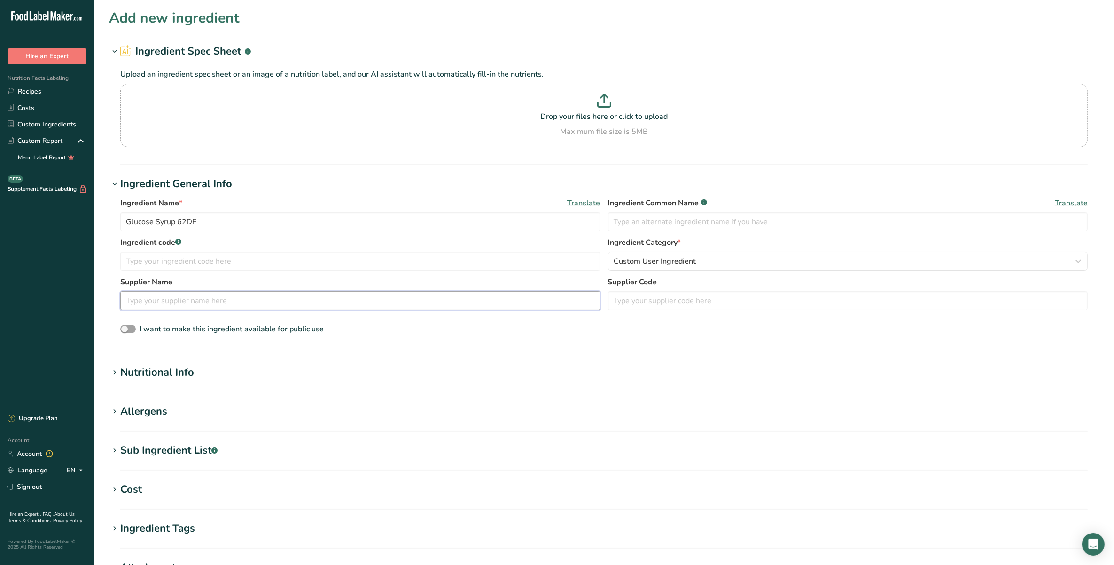
click at [438, 295] on input "text" at bounding box center [360, 300] width 480 height 19
click at [431, 259] on input "text" at bounding box center [360, 261] width 480 height 19
type input "Caldic"
click at [460, 360] on section "Add new ingredient Ingredient Spec Sheet .a-a{fill:#347362;}.b-a{fill:#fff;} Up…" at bounding box center [604, 355] width 1020 height 710
click at [458, 373] on h1 "Nutritional Info" at bounding box center [604, 373] width 990 height 16
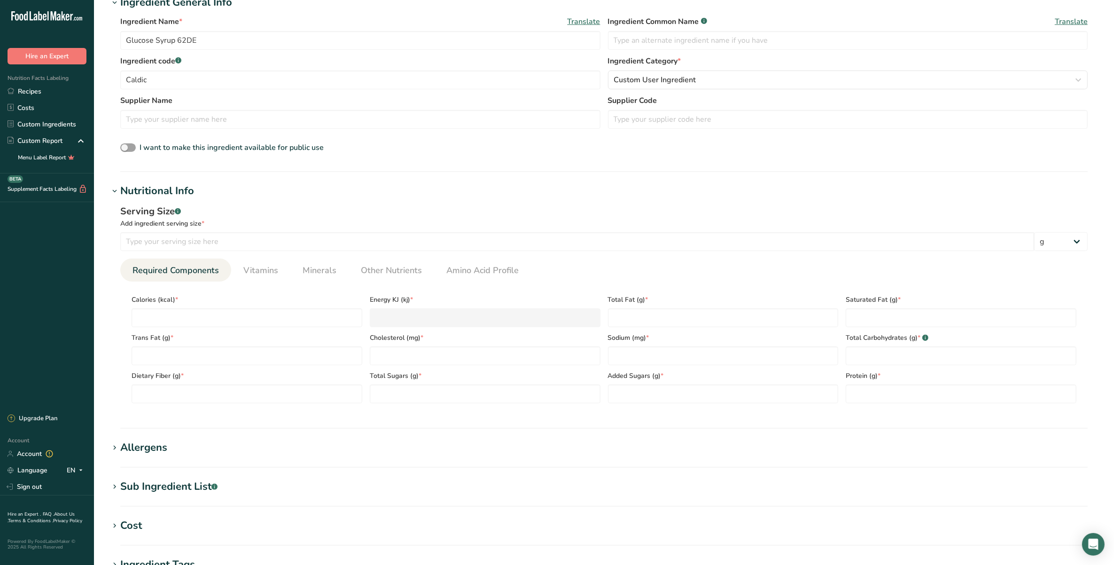
scroll to position [235, 0]
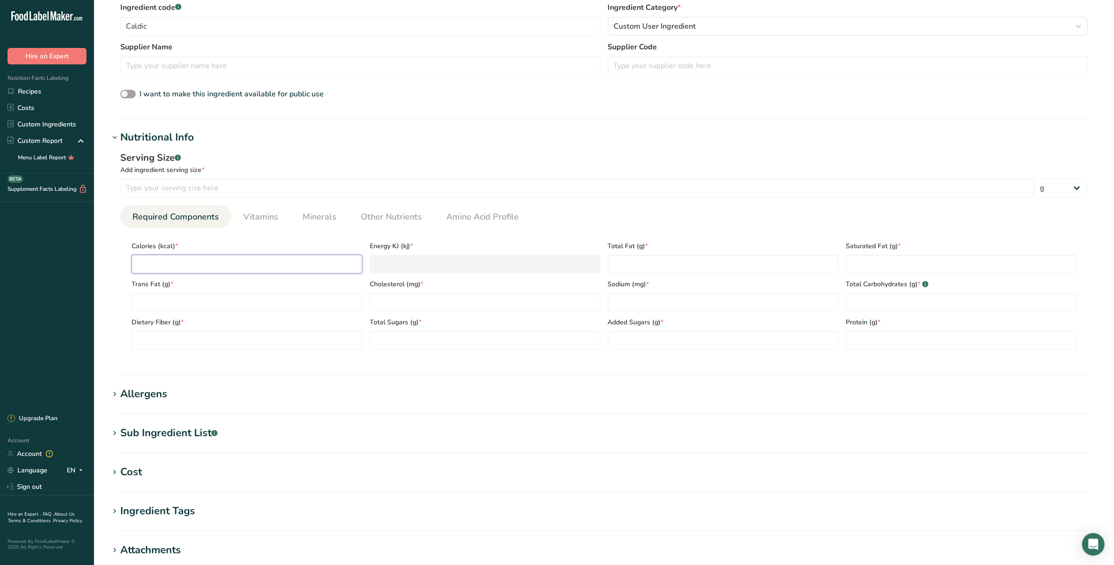
click at [234, 269] on input "number" at bounding box center [247, 264] width 231 height 19
type input "3"
type KJ "12.6"
type input "32"
type KJ "133.9"
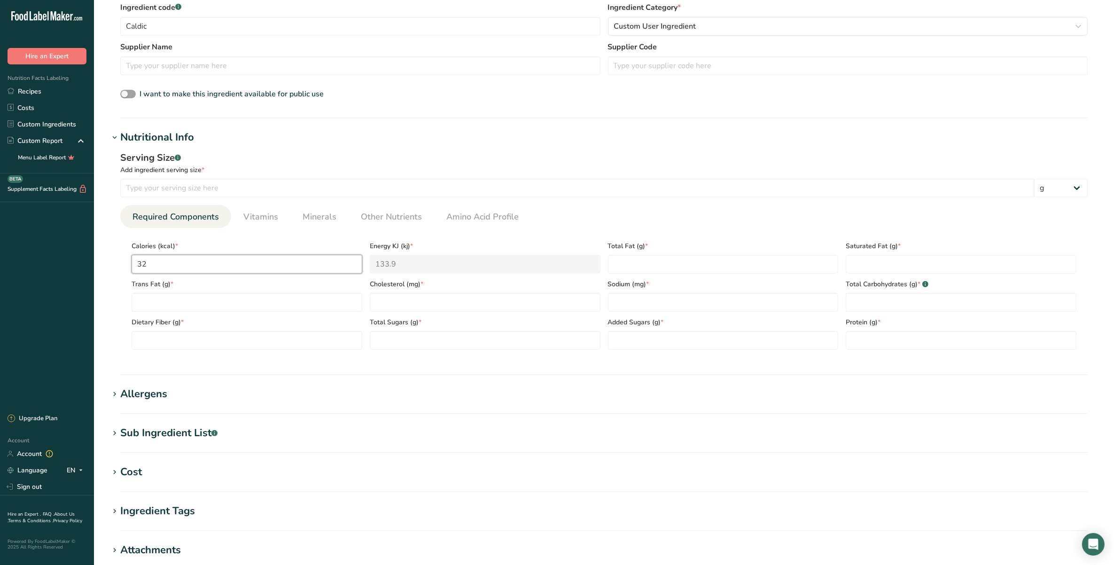
type input "327"
type KJ "1368.2"
type input "327"
click at [647, 272] on Fat "number" at bounding box center [723, 264] width 231 height 19
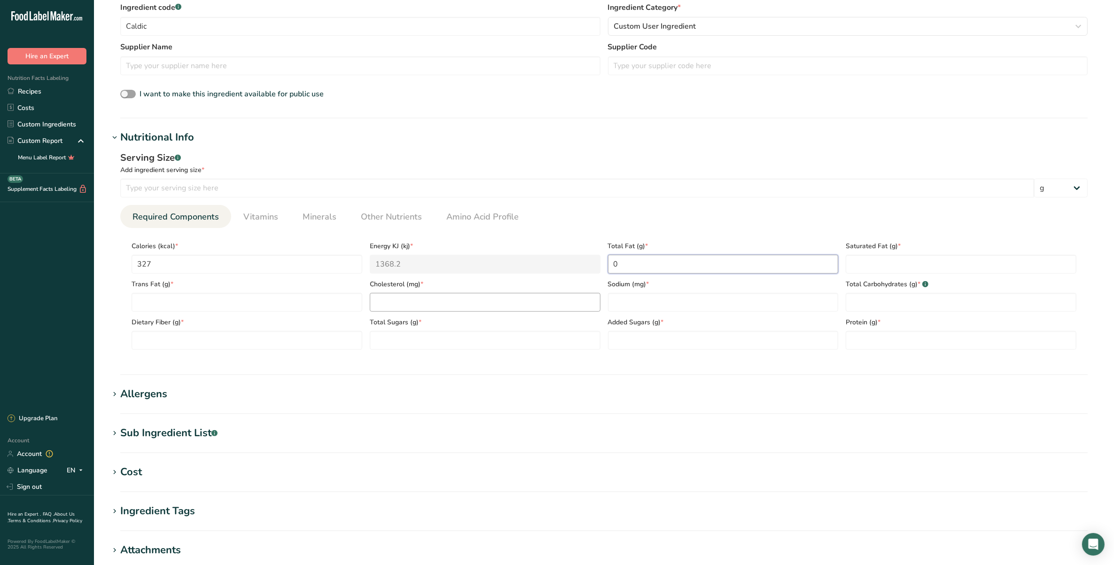
type Fat "0"
click at [423, 302] on input "number" at bounding box center [485, 302] width 231 height 19
type input "0"
click at [656, 308] on input "number" at bounding box center [723, 302] width 231 height 19
type input "81.8"
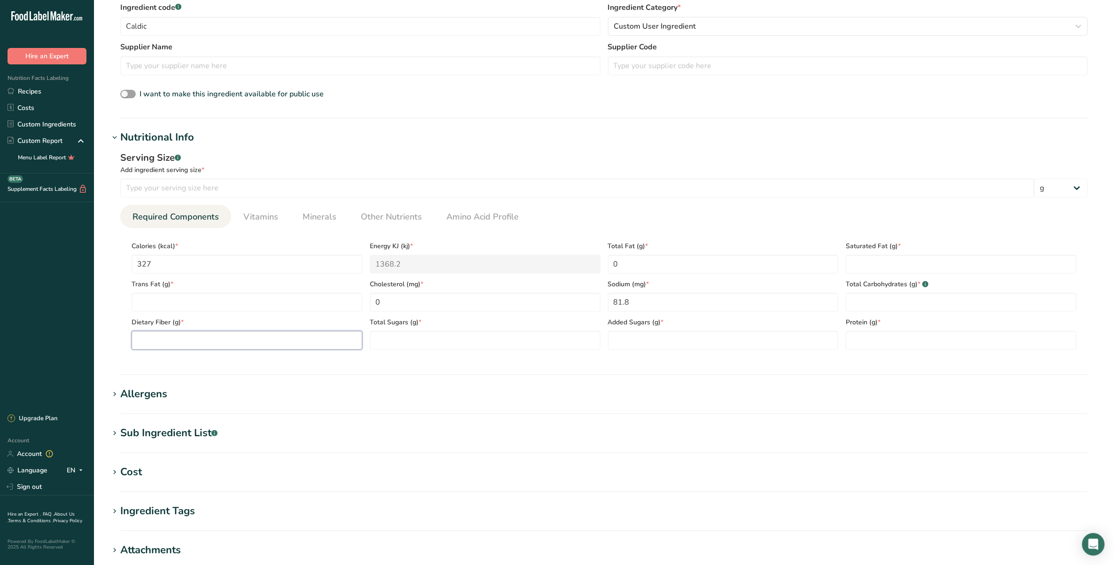
click at [217, 338] on Fiber "number" at bounding box center [247, 340] width 231 height 19
type Fiber "0"
click at [408, 340] on Sugars "number" at bounding box center [485, 340] width 231 height 19
type Sugars "58.3"
click at [640, 343] on Sugars "number" at bounding box center [723, 340] width 231 height 19
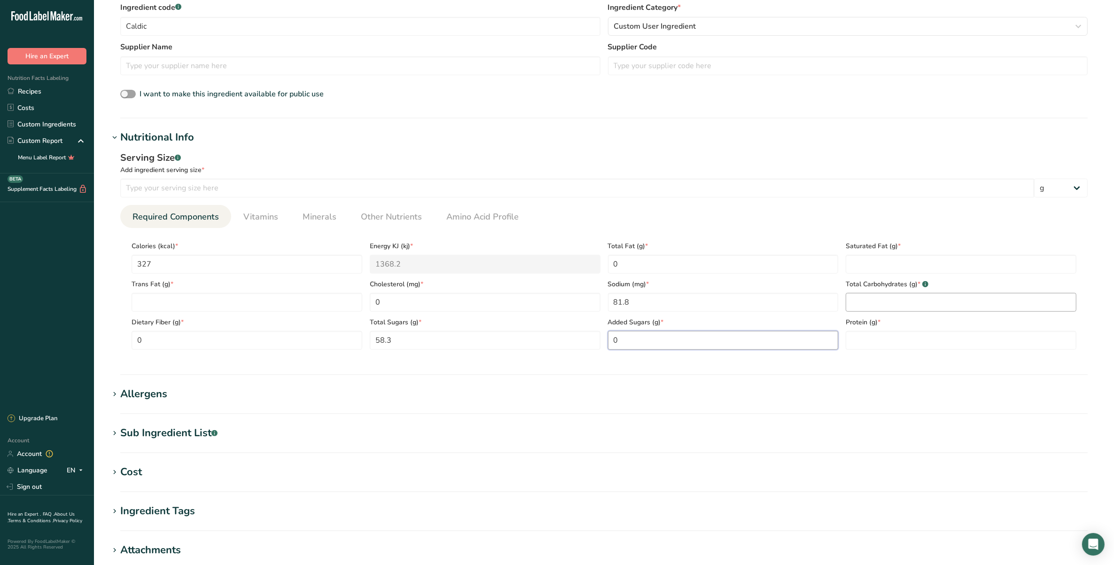
type Sugars "0"
click at [872, 306] on Carbohydrates "number" at bounding box center [961, 302] width 231 height 19
click at [781, 301] on input "81.8" at bounding box center [723, 302] width 231 height 19
type input "0"
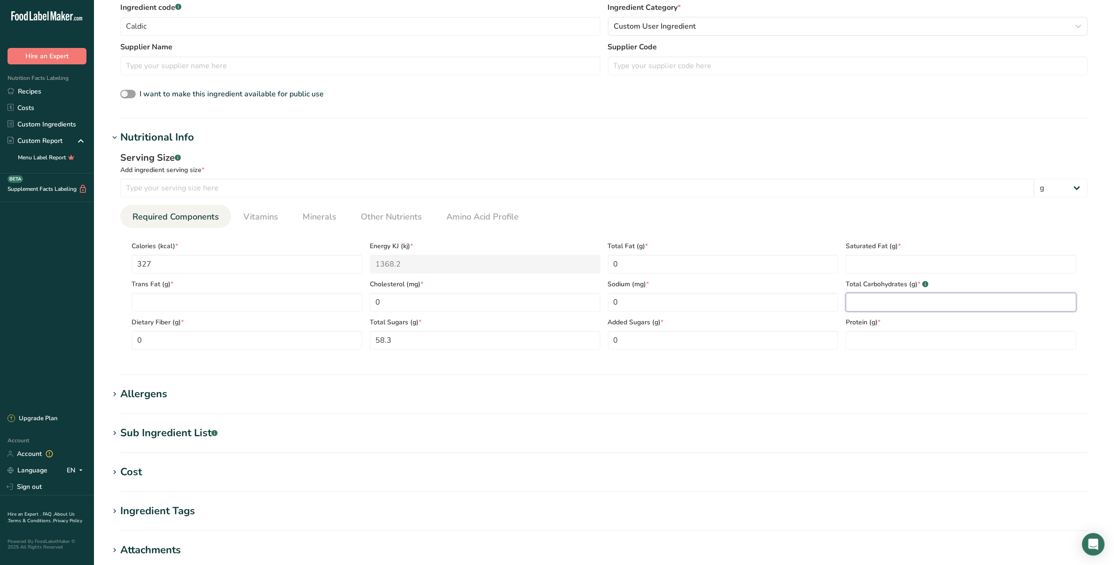
click at [924, 306] on Carbohydrates "number" at bounding box center [961, 302] width 231 height 19
type Carbohydrates "81.8"
click at [365, 285] on div "Trans Fat (g) *" at bounding box center [247, 293] width 238 height 38
click at [350, 302] on Fat "number" at bounding box center [247, 302] width 231 height 19
click at [900, 262] on Fat "number" at bounding box center [961, 264] width 231 height 19
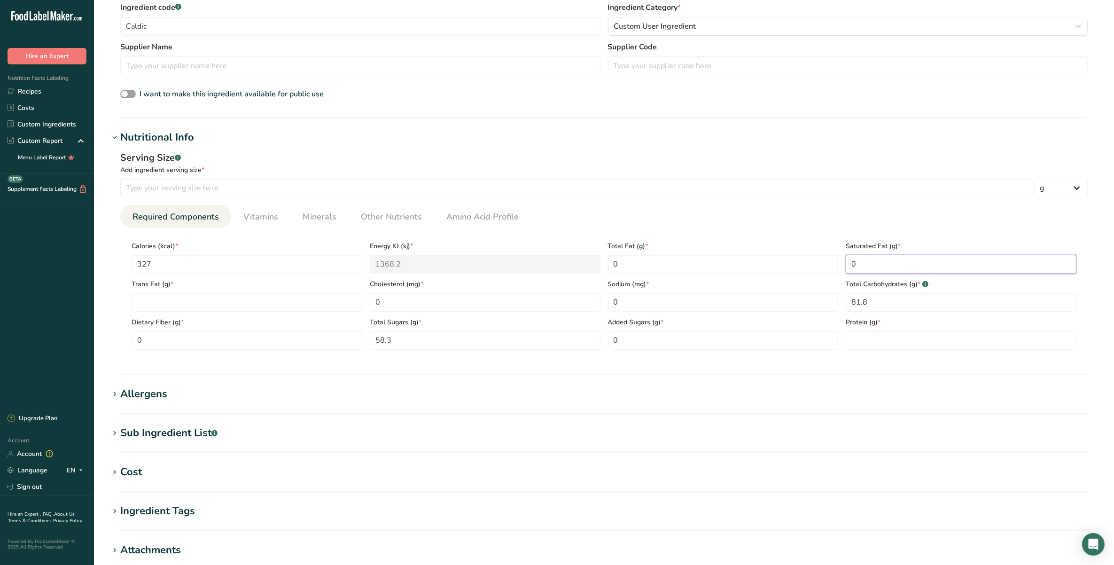
type Fat "0"
click at [236, 289] on span "Trans Fat (g) *" at bounding box center [247, 284] width 231 height 10
click at [244, 297] on Fat "number" at bounding box center [247, 302] width 231 height 19
type Fat "0"
click at [849, 335] on input "number" at bounding box center [961, 340] width 231 height 19
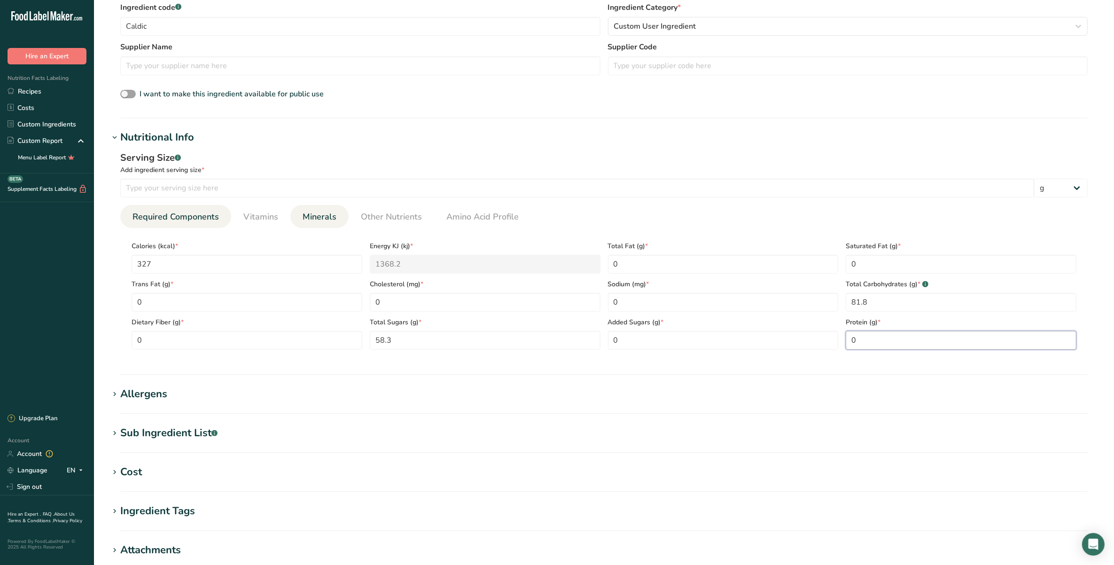
type input "0"
click at [305, 211] on span "Minerals" at bounding box center [320, 217] width 34 height 13
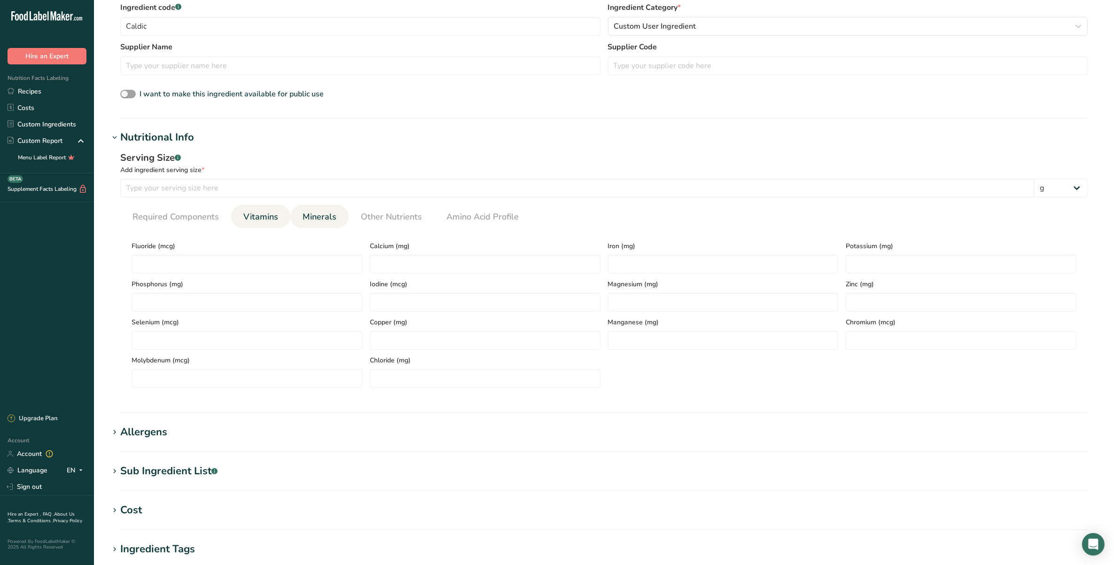
click at [247, 222] on span "Vitamins" at bounding box center [260, 217] width 35 height 13
click at [250, 264] on D "number" at bounding box center [247, 264] width 231 height 19
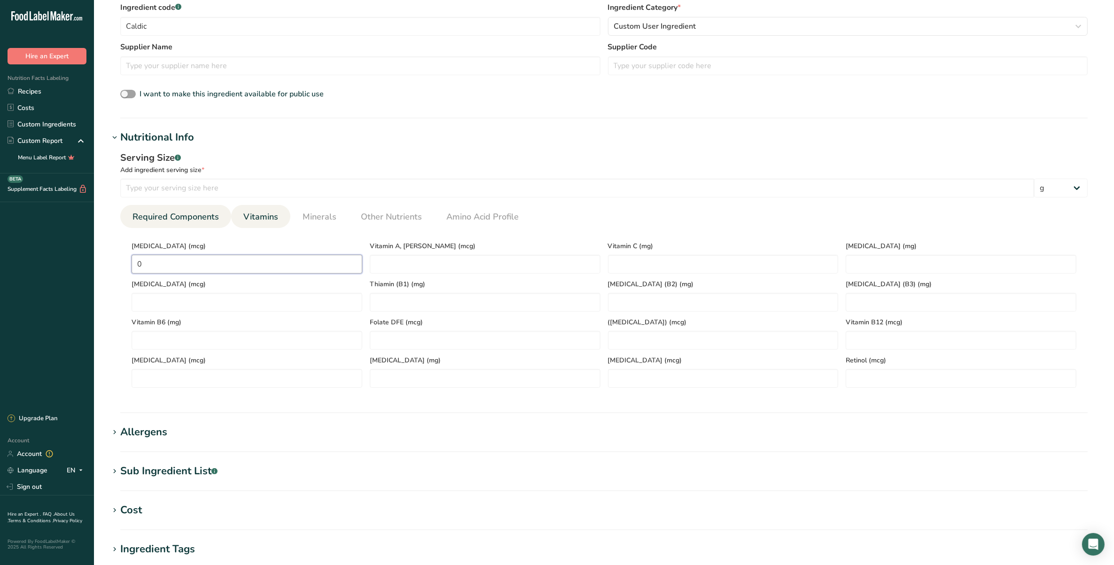
type D "0"
drag, startPoint x: 176, startPoint y: 211, endPoint x: 183, endPoint y: 221, distance: 11.7
click at [177, 212] on span "Required Components" at bounding box center [176, 217] width 86 height 13
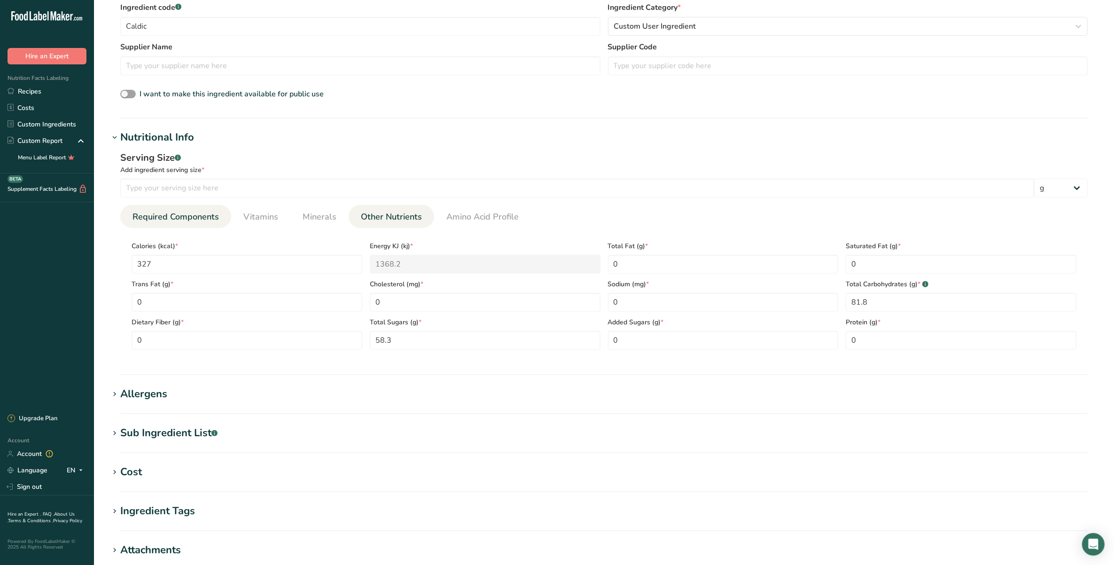
click at [410, 223] on span "Other Nutrients" at bounding box center [391, 217] width 61 height 13
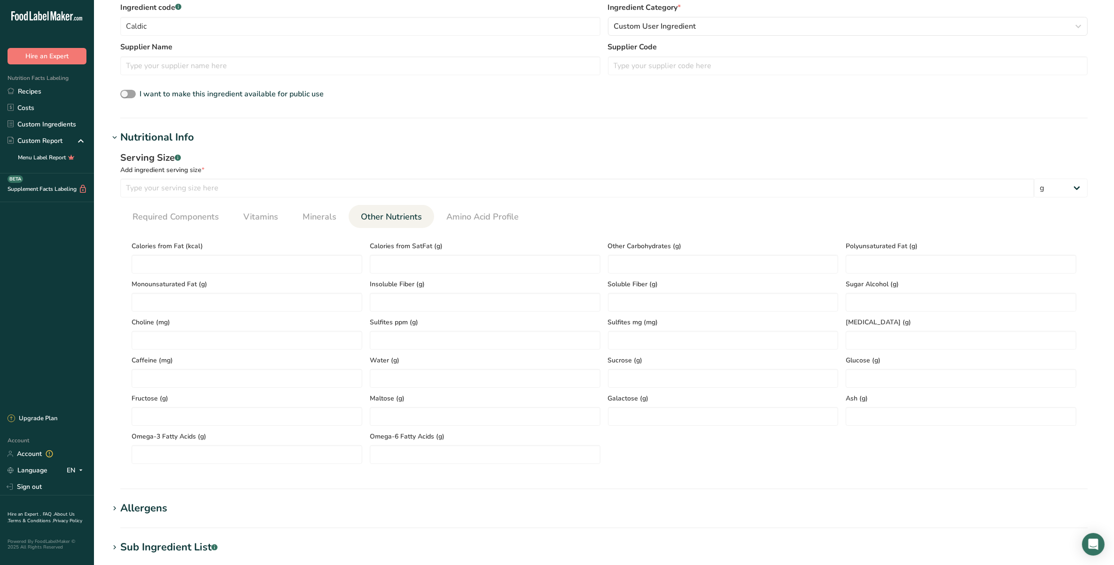
click at [721, 254] on div "Other Carbohydrates (g)" at bounding box center [723, 254] width 238 height 38
click at [722, 266] on Carbohydrates "number" at bounding box center [723, 264] width 231 height 19
type Carbohydrates "23.5"
click at [731, 211] on ul "Required Components Vitamins Minerals Other Nutrients Amino Acid Profile" at bounding box center [604, 216] width 968 height 23
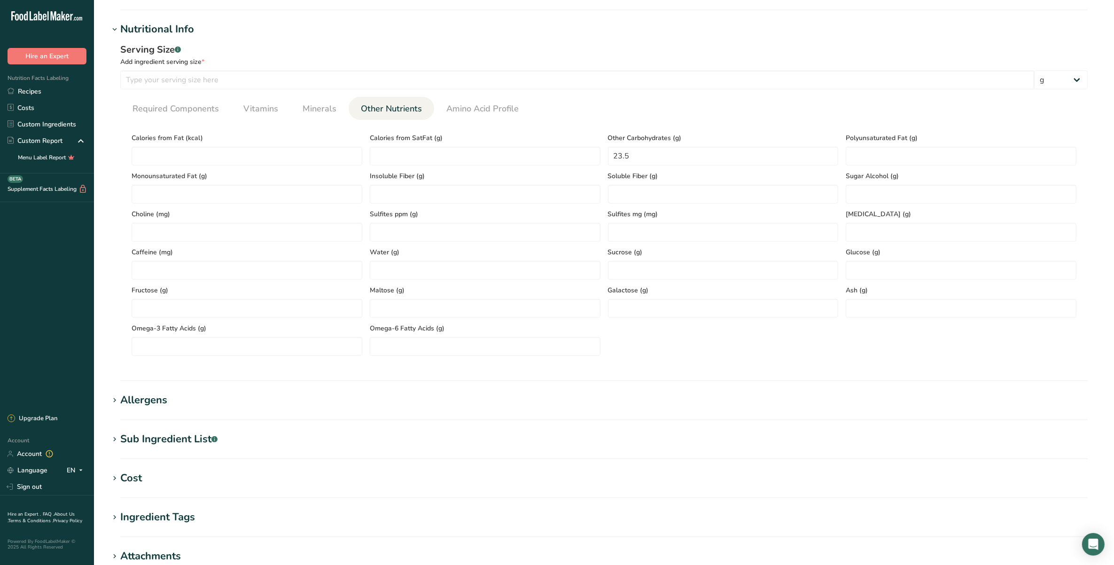
scroll to position [508, 0]
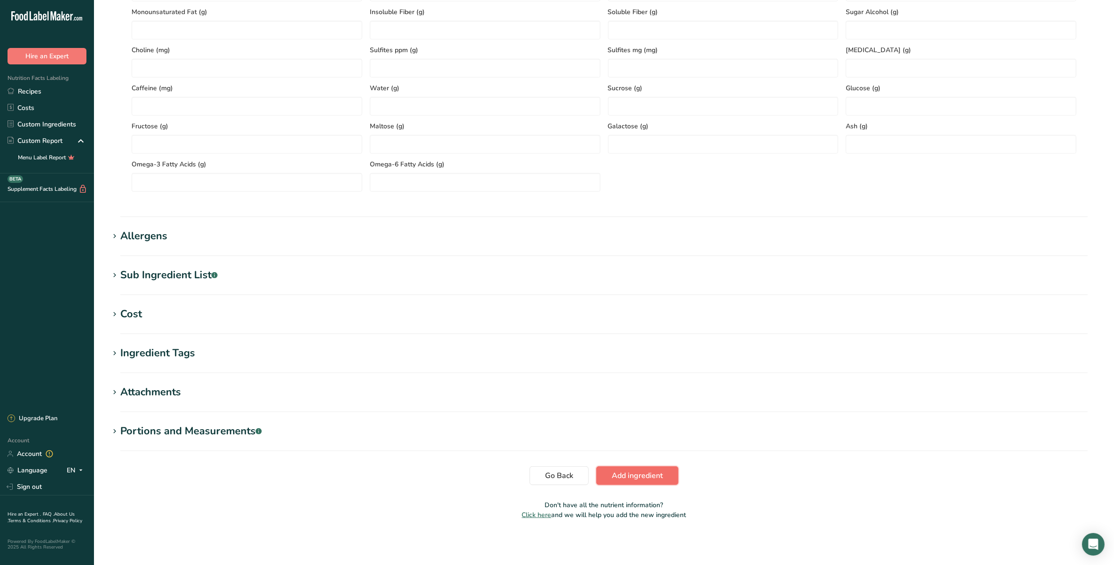
click at [650, 481] on button "Add ingredient" at bounding box center [637, 475] width 82 height 19
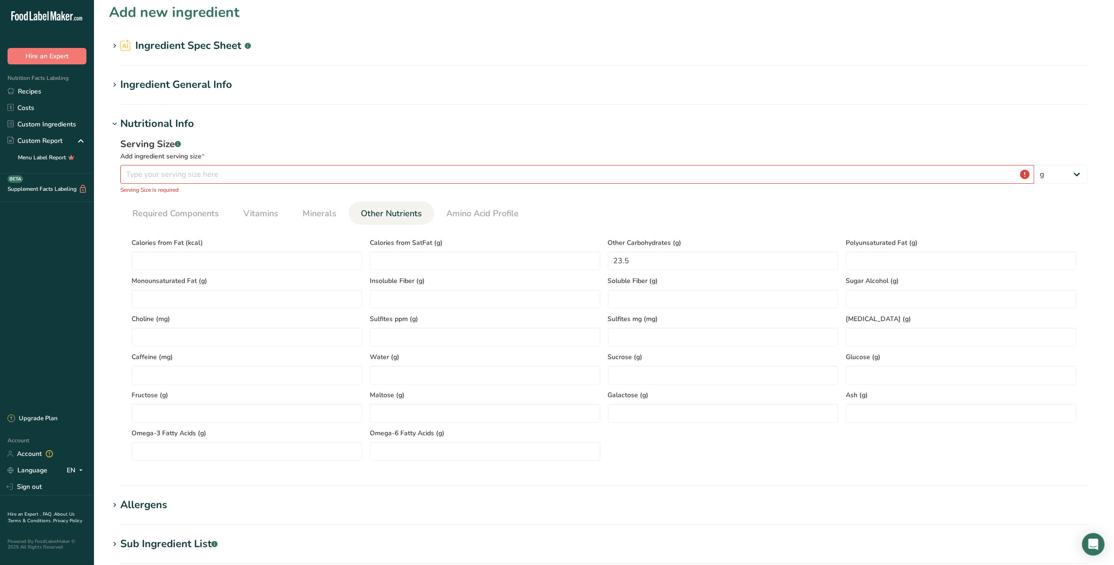
scroll to position [0, 0]
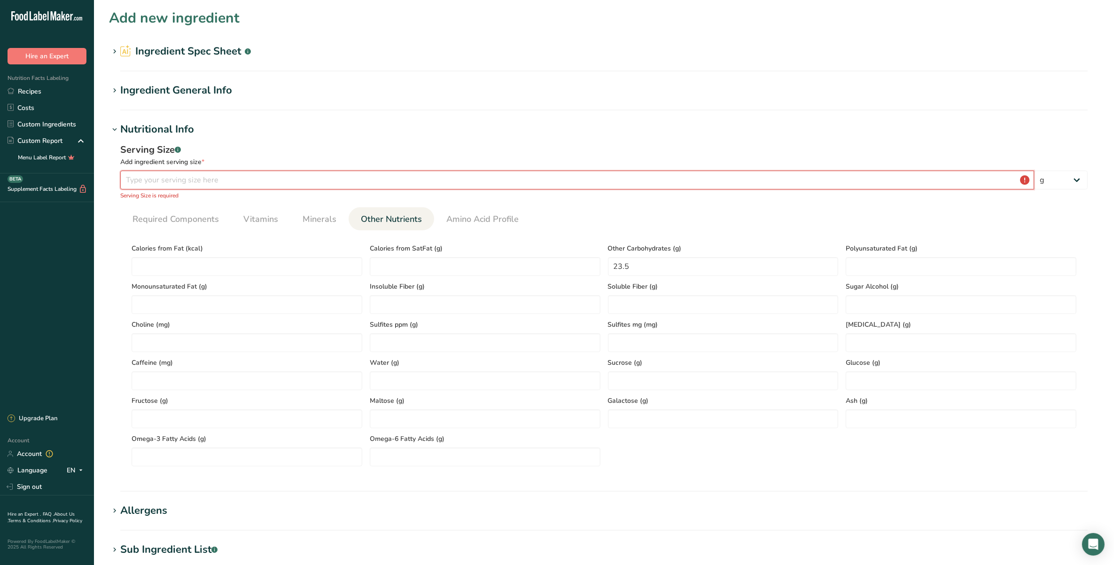
click at [505, 182] on input "number" at bounding box center [577, 180] width 914 height 19
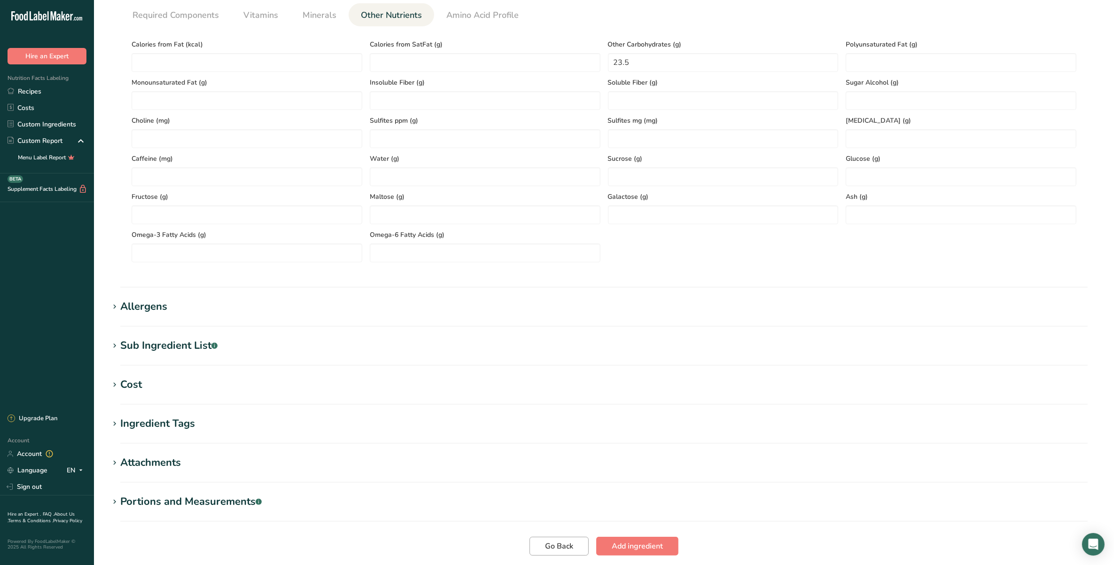
scroll to position [264, 0]
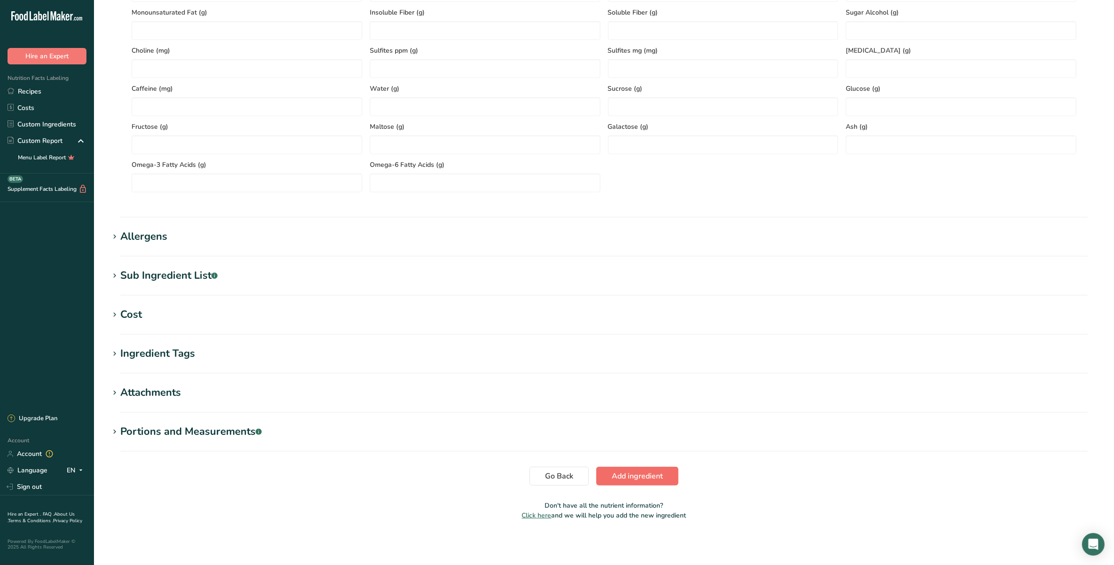
type input "100"
click at [609, 474] on button "Add ingredient" at bounding box center [637, 476] width 82 height 19
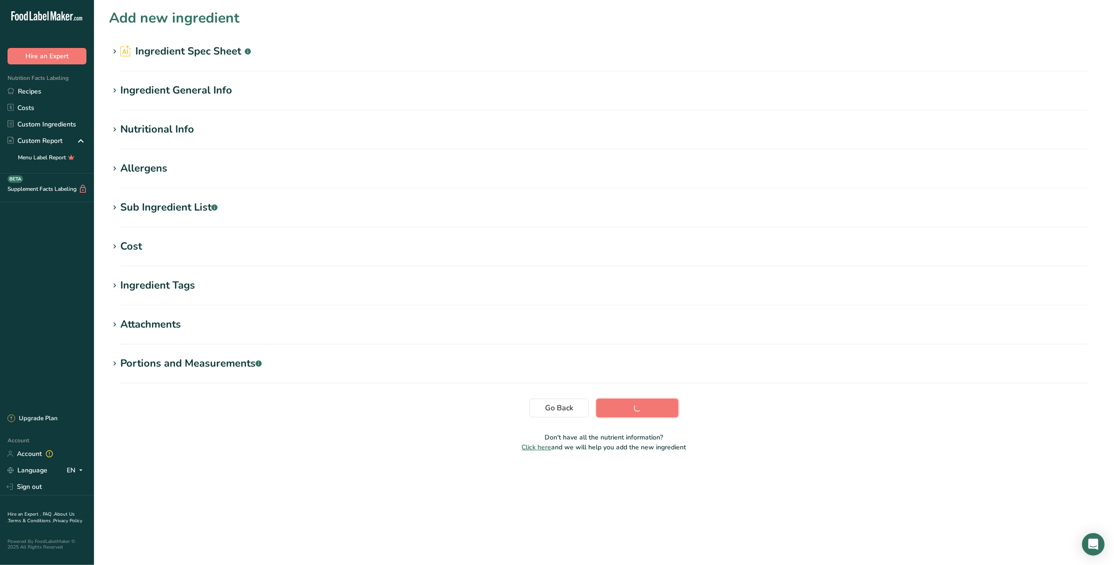
scroll to position [0, 0]
